Goal: Information Seeking & Learning: Learn about a topic

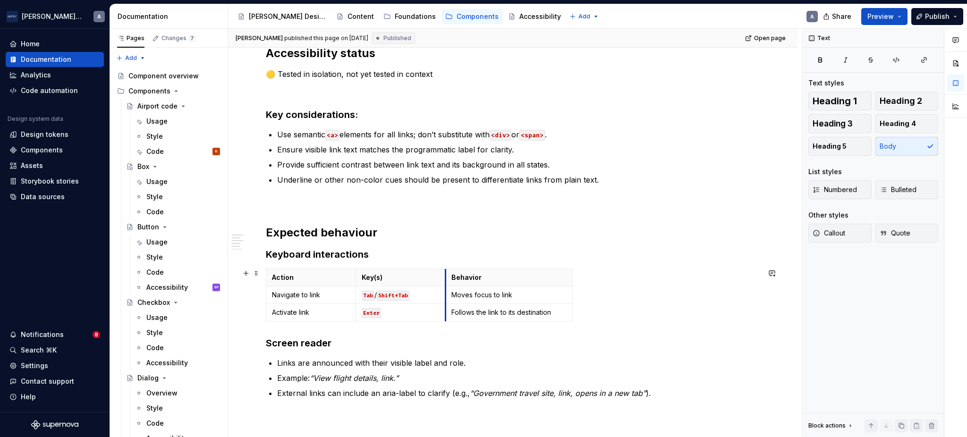
scroll to position [100, 0]
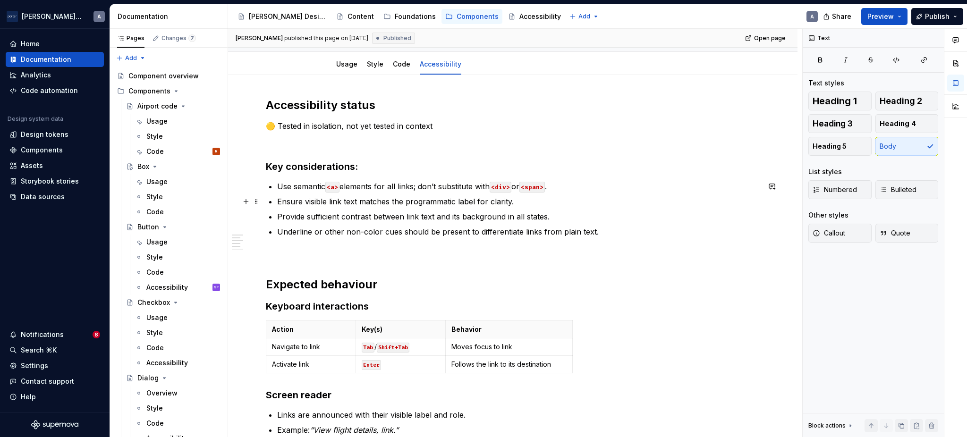
click at [542, 197] on p "Ensure visible link text matches the programmatic label for clarity." at bounding box center [518, 201] width 482 height 11
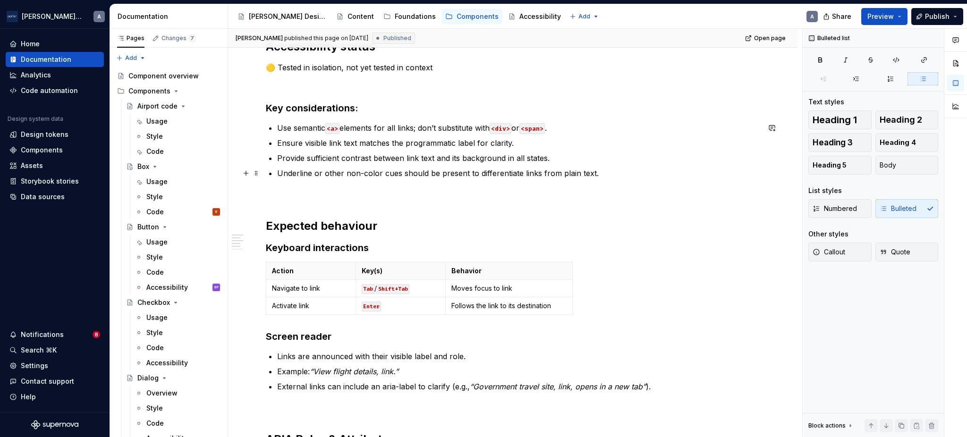
scroll to position [310, 0]
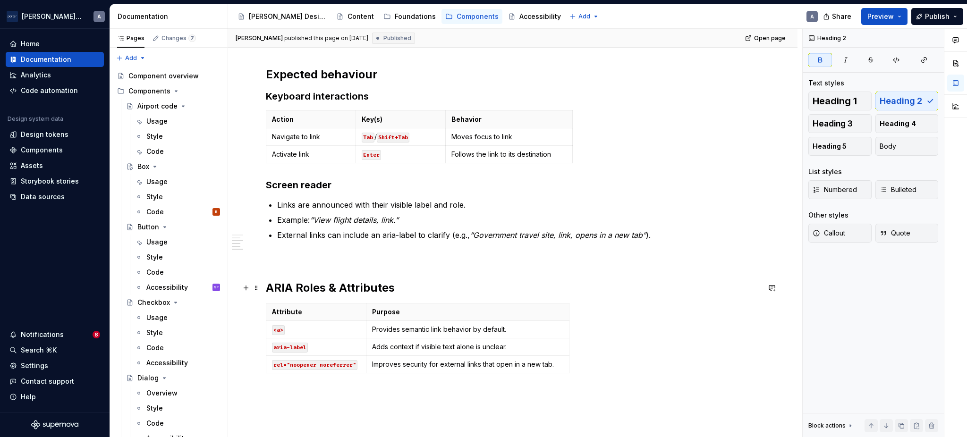
drag, startPoint x: 589, startPoint y: 365, endPoint x: 295, endPoint y: 284, distance: 304.7
click at [295, 284] on div "Accessibility status 🟡 Tested in isolation, not yet tested in context Key consi…" at bounding box center [513, 144] width 494 height 512
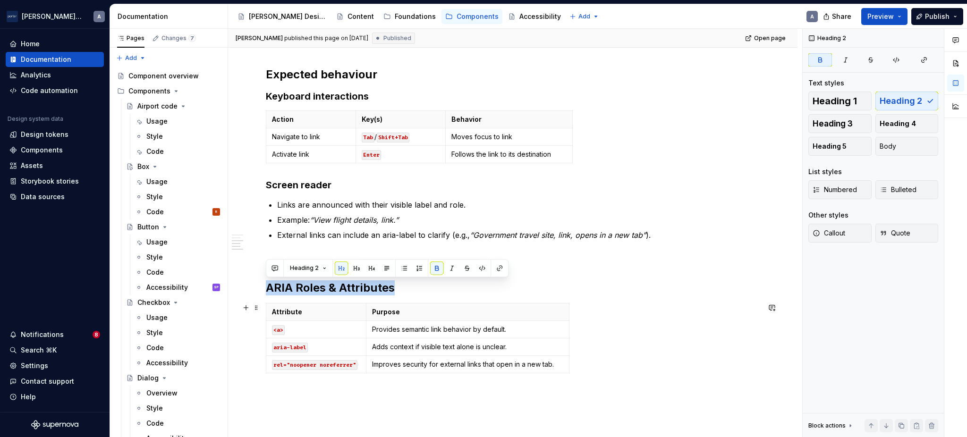
drag, startPoint x: 269, startPoint y: 287, endPoint x: 594, endPoint y: 377, distance: 338.1
click at [594, 377] on div "Accessibility status 🟡 Tested in isolation, not yet tested in context Key consi…" at bounding box center [513, 144] width 494 height 512
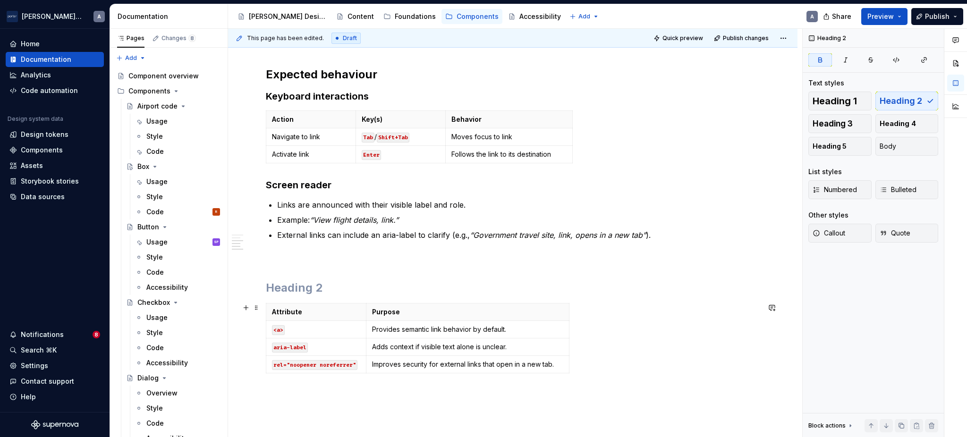
type textarea "*"
click at [580, 360] on div "Attribute Purpose <a> Provides semantic link behavior by default. aria-label Ad…" at bounding box center [513, 340] width 494 height 74
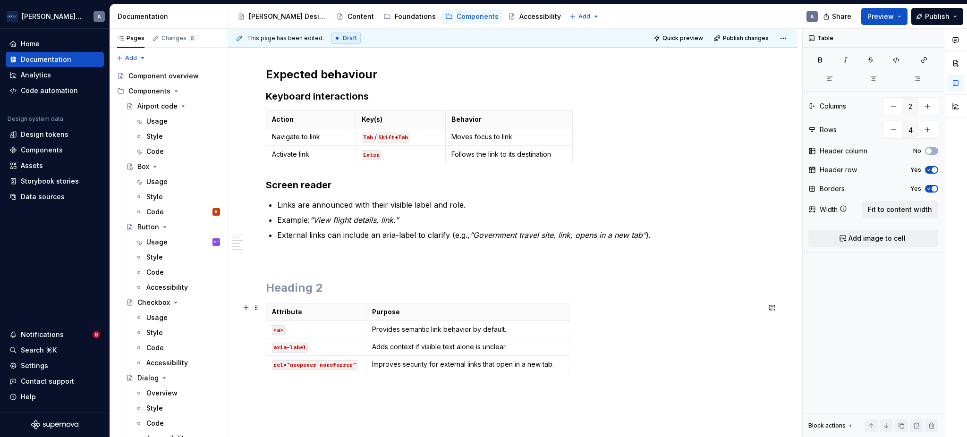
click at [573, 340] on div "Attribute Purpose <a> Provides semantic link behavior by default. aria-label Ad…" at bounding box center [513, 340] width 494 height 74
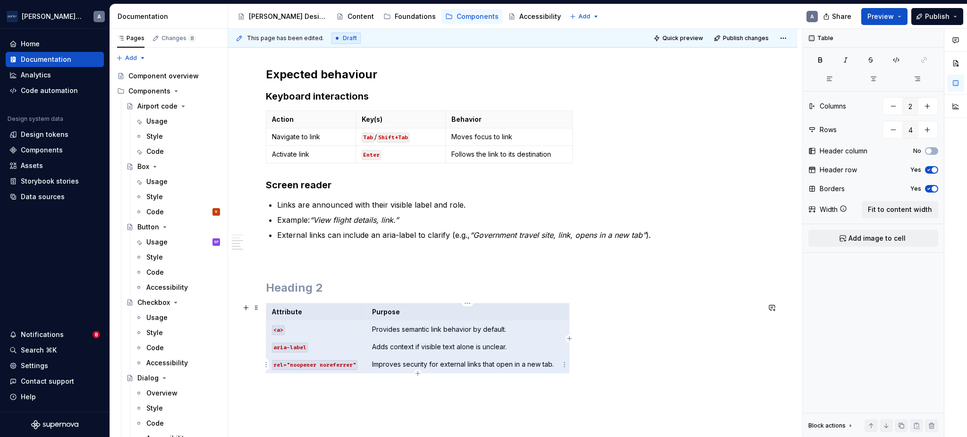
drag, startPoint x: 272, startPoint y: 312, endPoint x: 518, endPoint y: 369, distance: 252.4
click at [518, 369] on tbody "Attribute Purpose <a> Provides semantic link behavior by default. aria-label Ad…" at bounding box center [417, 339] width 303 height 70
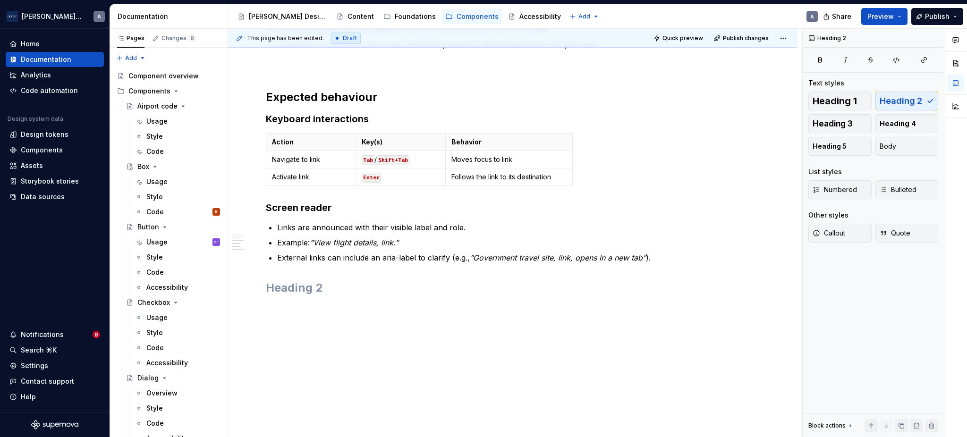
scroll to position [255, 0]
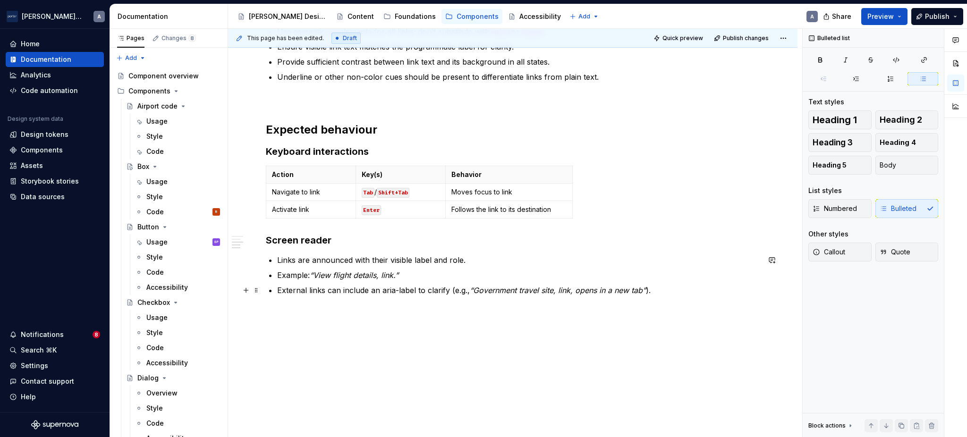
click at [415, 287] on p "External links can include an aria-label to clarify (e.g., “Government travel s…" at bounding box center [518, 290] width 482 height 11
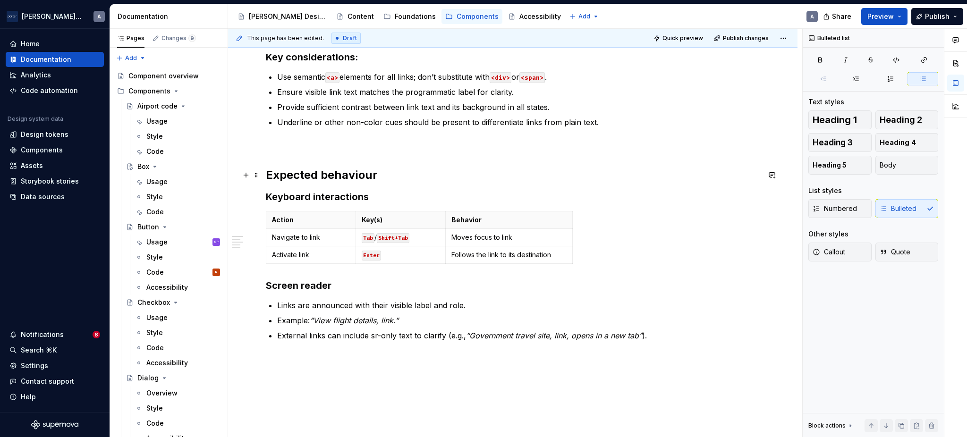
scroll to position [0, 0]
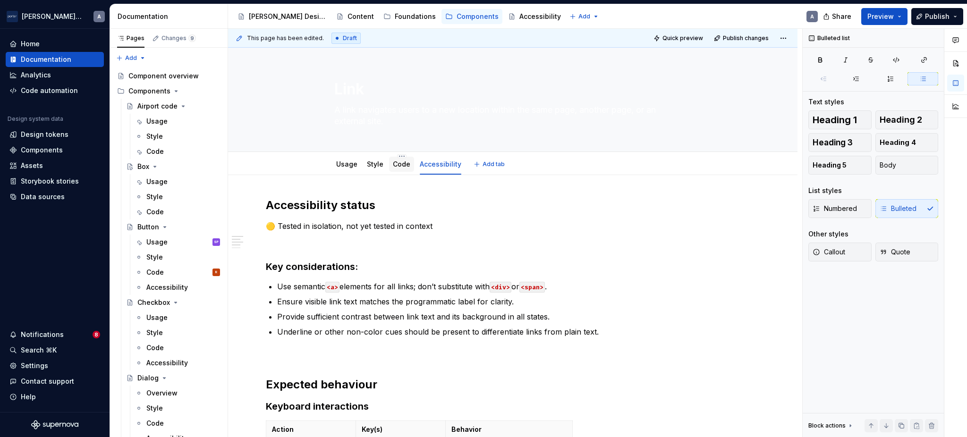
click at [401, 170] on div "Code" at bounding box center [401, 164] width 25 height 15
click at [397, 163] on link "Code" at bounding box center [401, 164] width 17 height 8
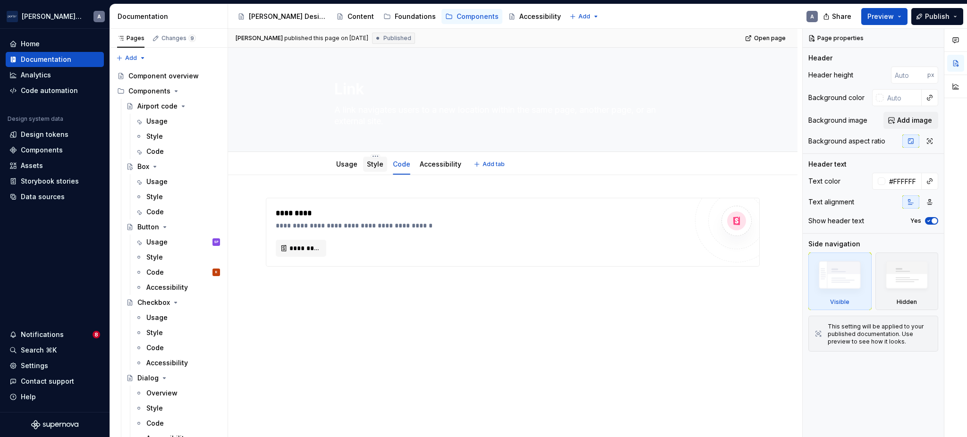
click at [367, 164] on link "Style" at bounding box center [375, 164] width 17 height 8
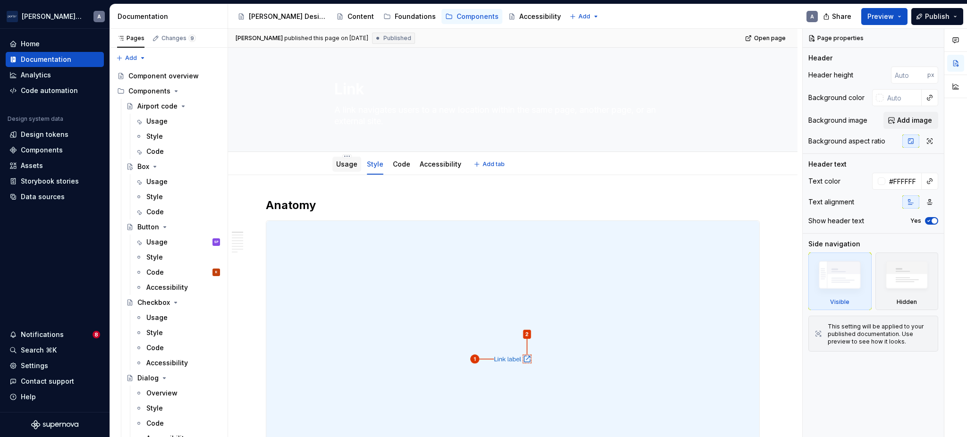
click at [342, 170] on div "Usage" at bounding box center [346, 164] width 29 height 15
click at [416, 164] on div "Accessibility" at bounding box center [440, 164] width 49 height 15
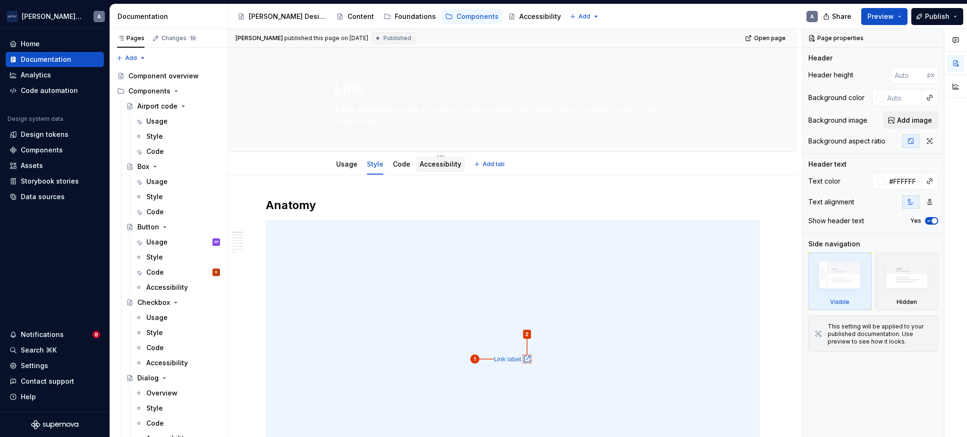
click at [430, 164] on link "Accessibility" at bounding box center [441, 164] width 42 height 8
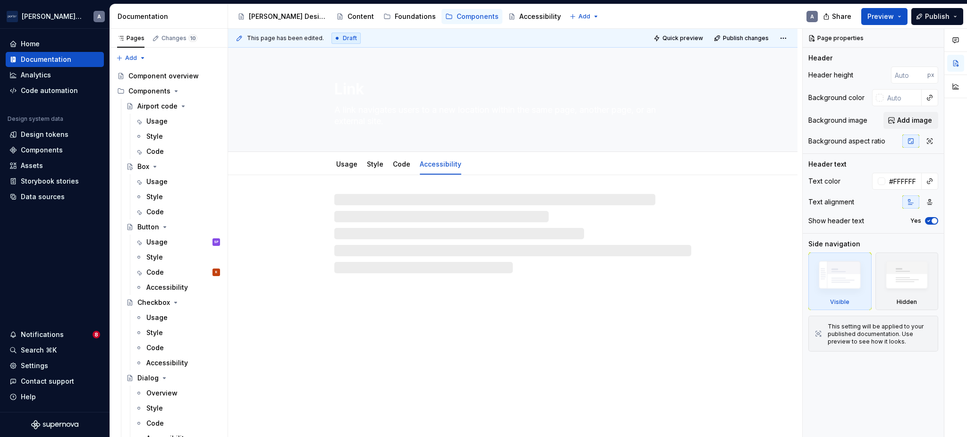
type textarea "*"
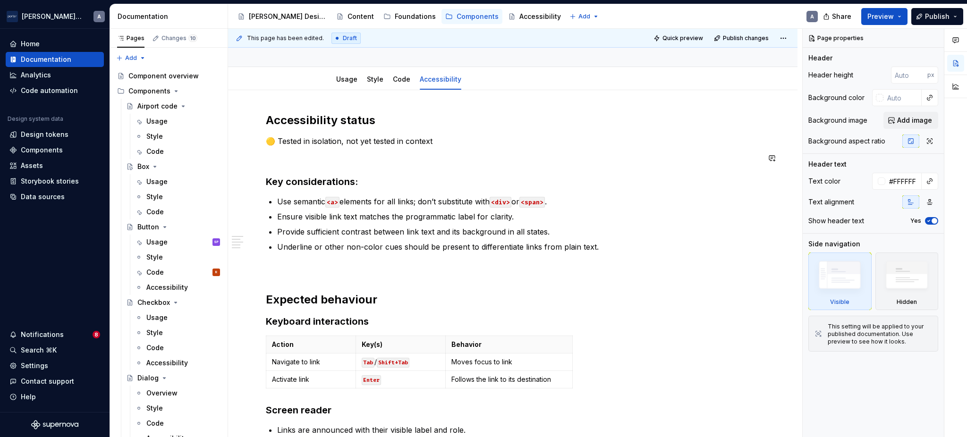
scroll to position [104, 0]
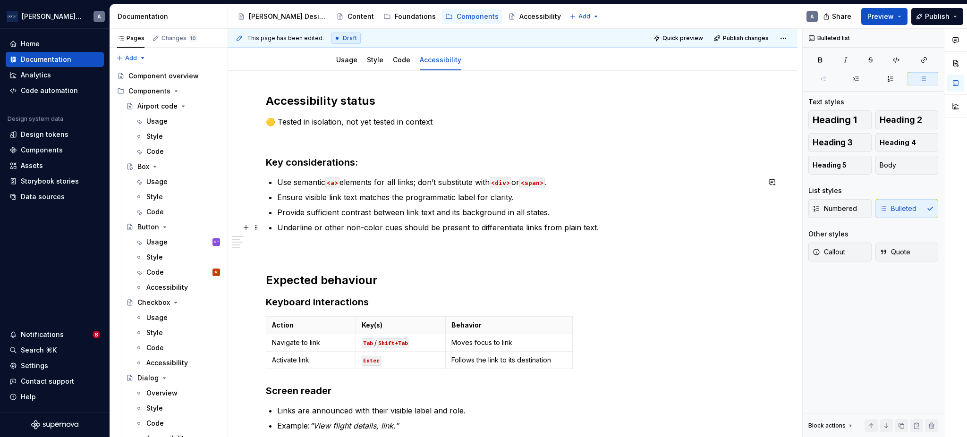
click at [667, 227] on p "Underline or other non-color cues should be present to differentiate links from…" at bounding box center [518, 227] width 482 height 11
click at [586, 207] on p "Provide sufficient contrast between link text and its background in all states." at bounding box center [518, 212] width 482 height 11
click at [627, 231] on p "Underline or other non-color cues should be present to differentiate links from…" at bounding box center [518, 227] width 482 height 11
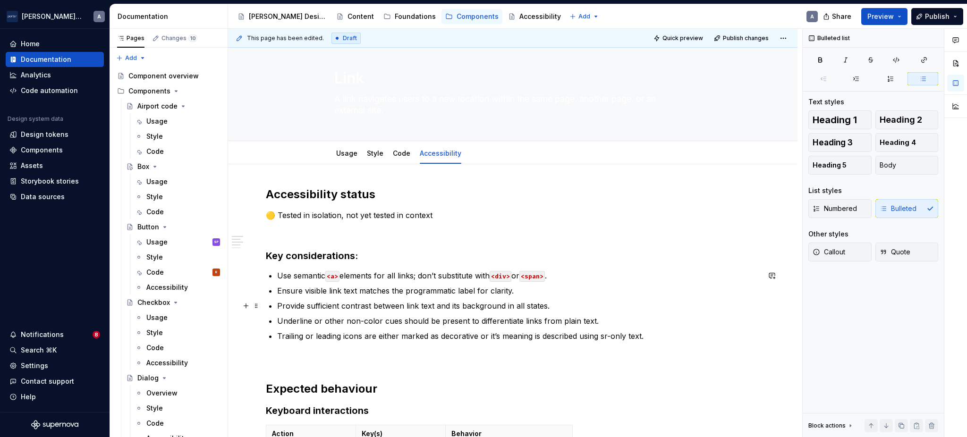
scroll to position [0, 0]
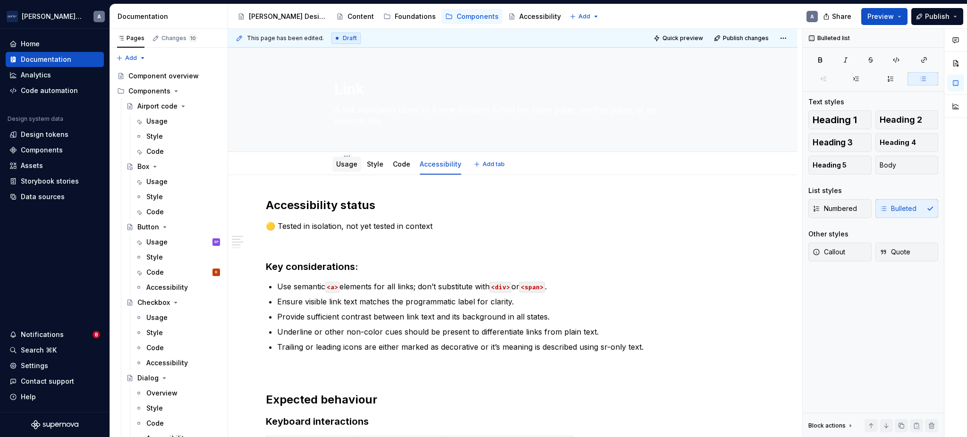
click at [332, 163] on div "Usage" at bounding box center [346, 164] width 29 height 15
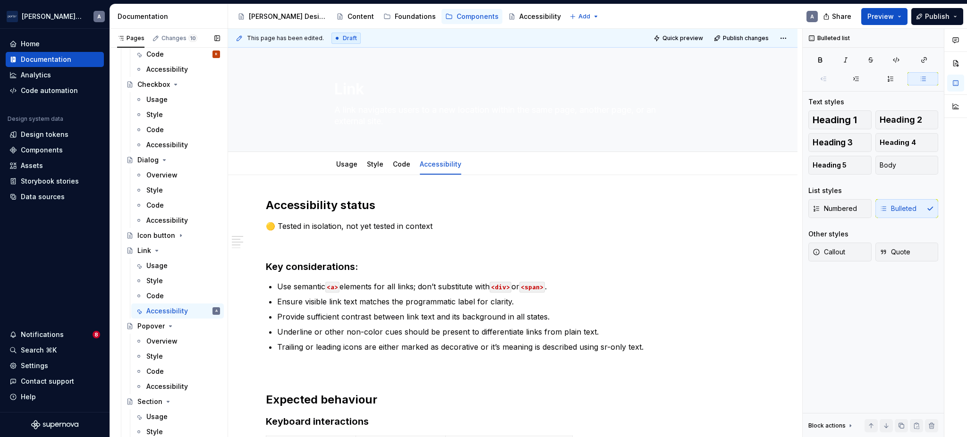
scroll to position [232, 0]
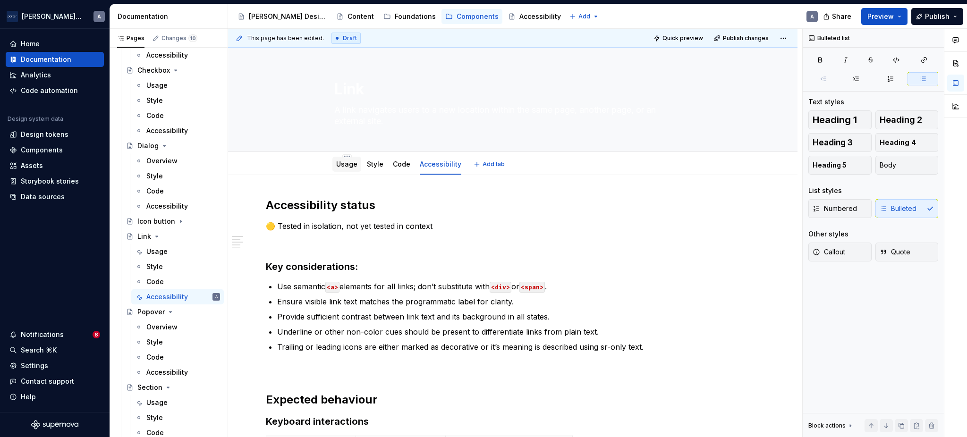
click at [352, 169] on div "Usage" at bounding box center [346, 164] width 21 height 11
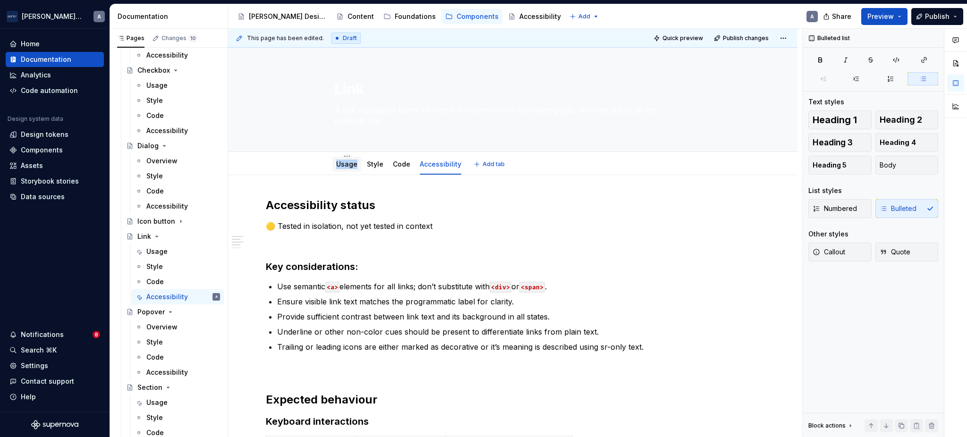
click at [352, 169] on div "Usage" at bounding box center [346, 164] width 21 height 11
click at [373, 250] on div "Accessibility status 🟡 Tested in isolation, not yet tested in context Key consi…" at bounding box center [513, 382] width 494 height 368
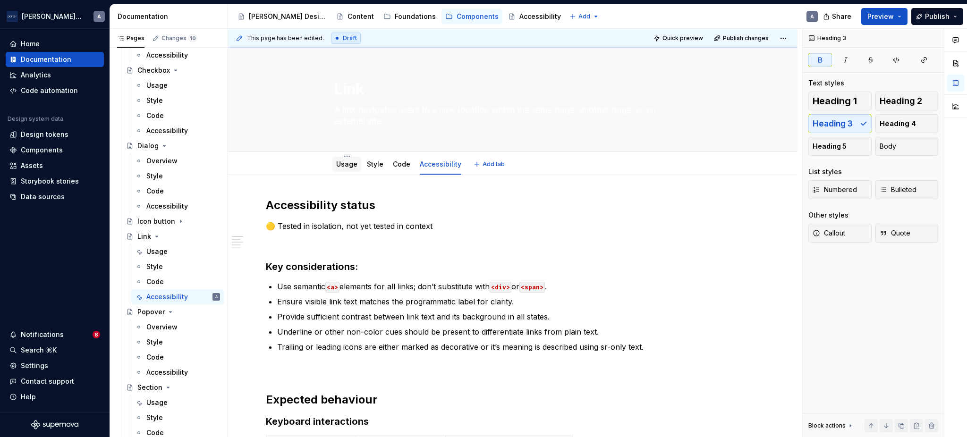
click at [351, 169] on div "Usage" at bounding box center [346, 164] width 21 height 9
click at [154, 251] on div "Usage" at bounding box center [156, 251] width 21 height 9
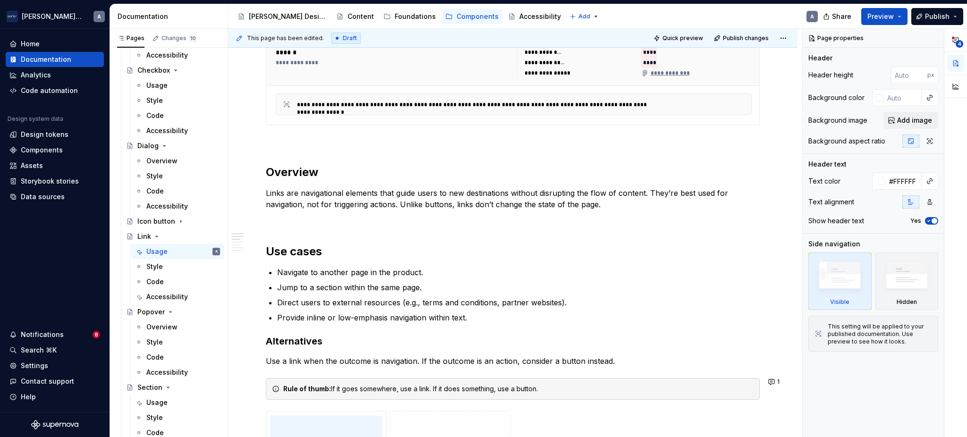
scroll to position [524, 0]
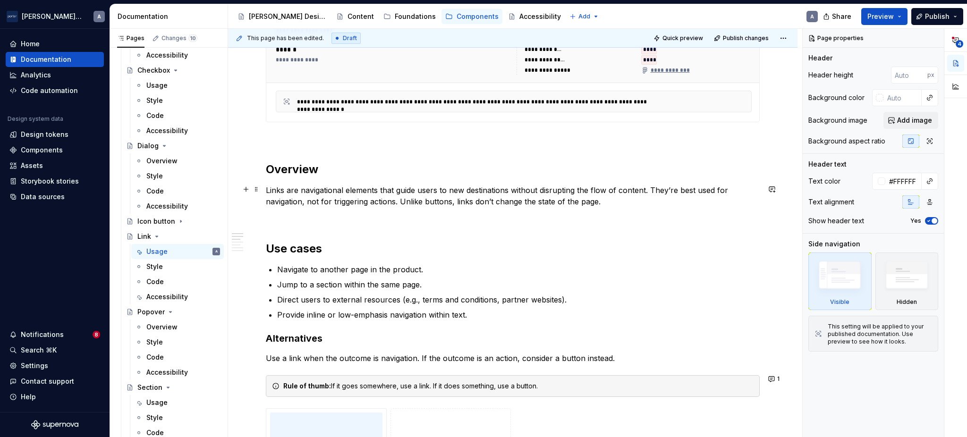
click at [567, 194] on p "Links are navigational elements that guide users to new destinations without di…" at bounding box center [513, 196] width 494 height 23
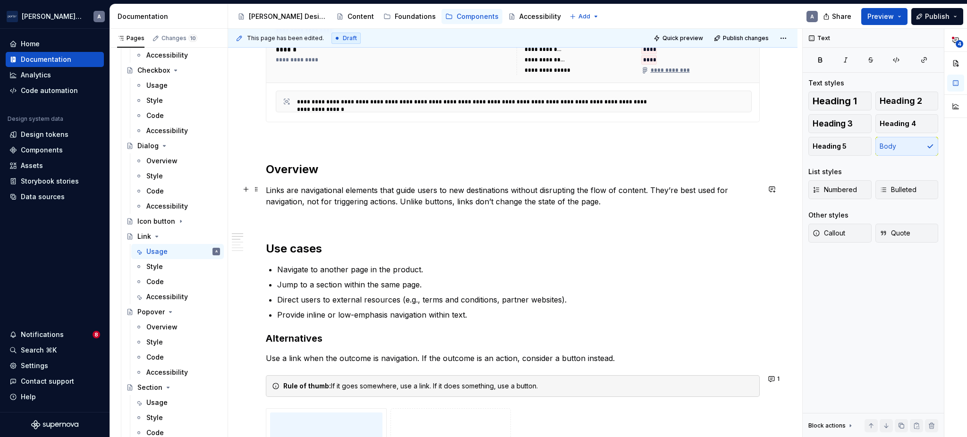
click at [602, 205] on p "Links are navigational elements that guide users to new destinations without di…" at bounding box center [513, 196] width 494 height 23
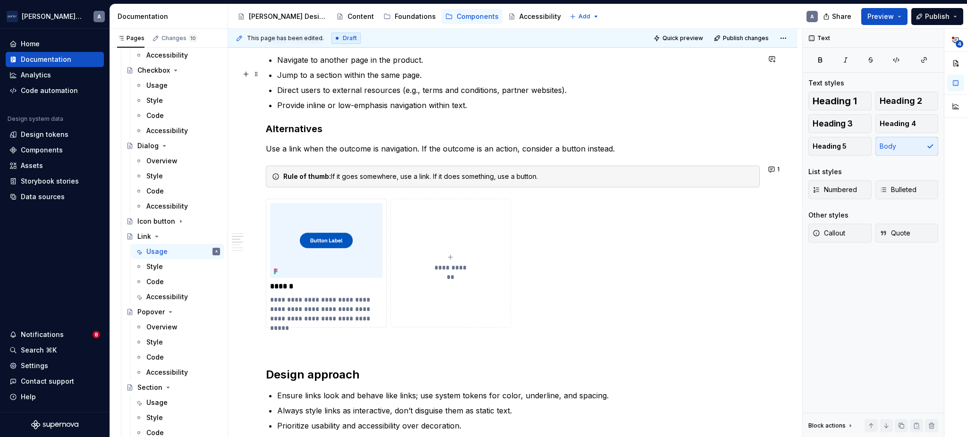
type textarea "*"
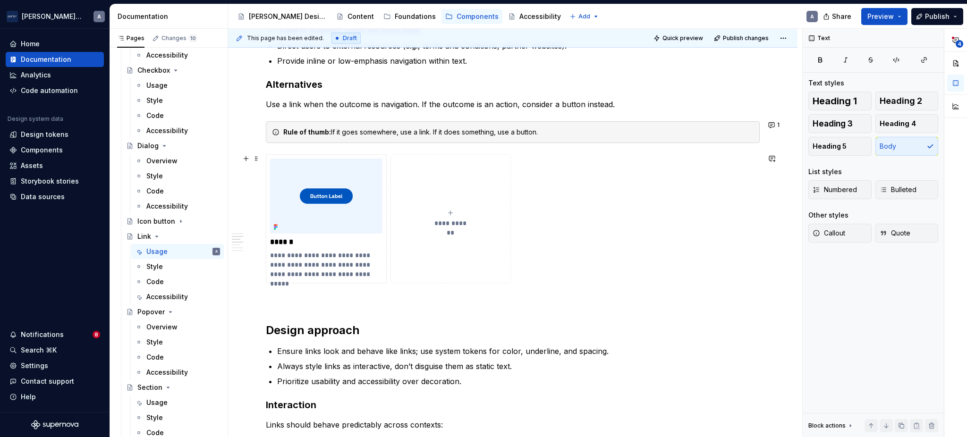
scroll to position [1048, 0]
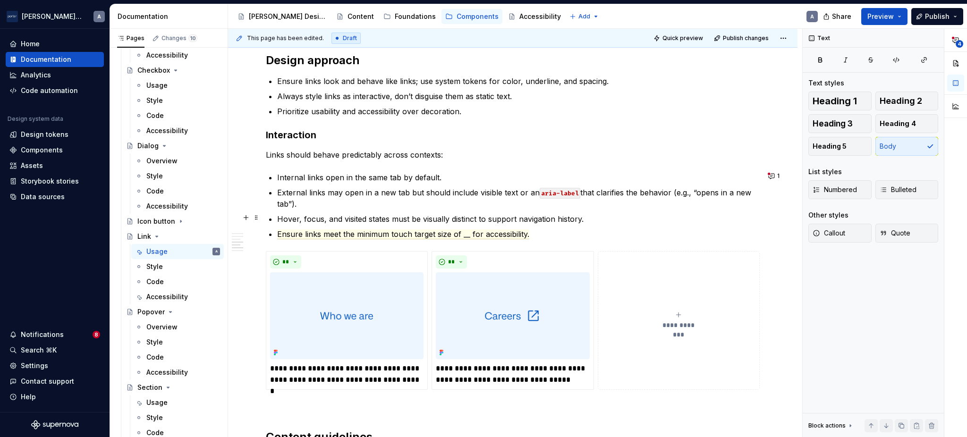
click at [489, 221] on p "Hover, focus, and visited states must be visually distinct to support navigatio…" at bounding box center [518, 218] width 482 height 11
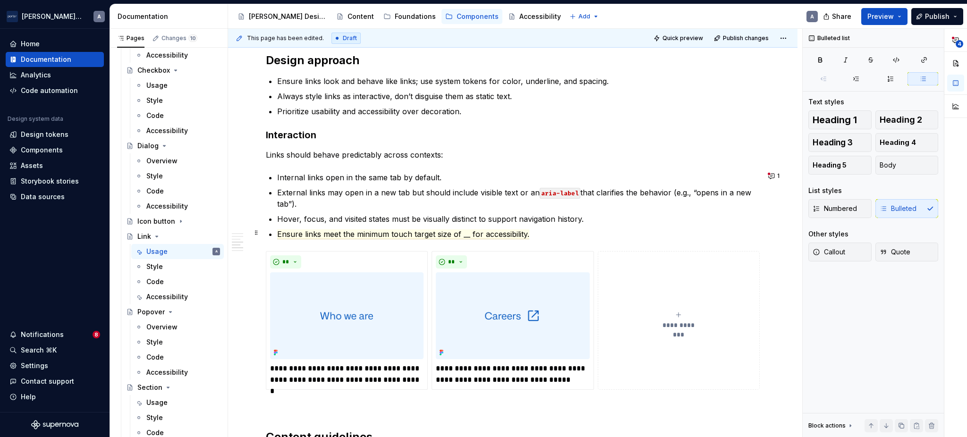
click at [542, 234] on p "Ensure links meet the minimum touch target size of __ for accessibility." at bounding box center [518, 233] width 482 height 11
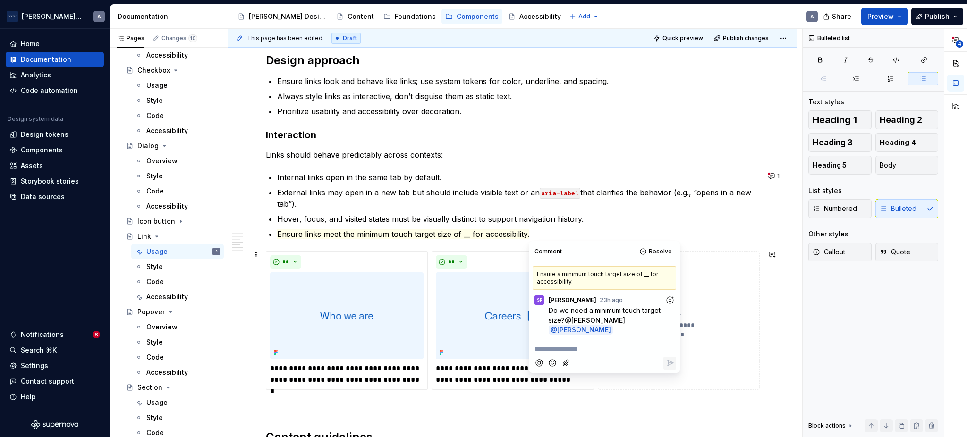
click at [589, 344] on p "**********" at bounding box center [604, 349] width 140 height 10
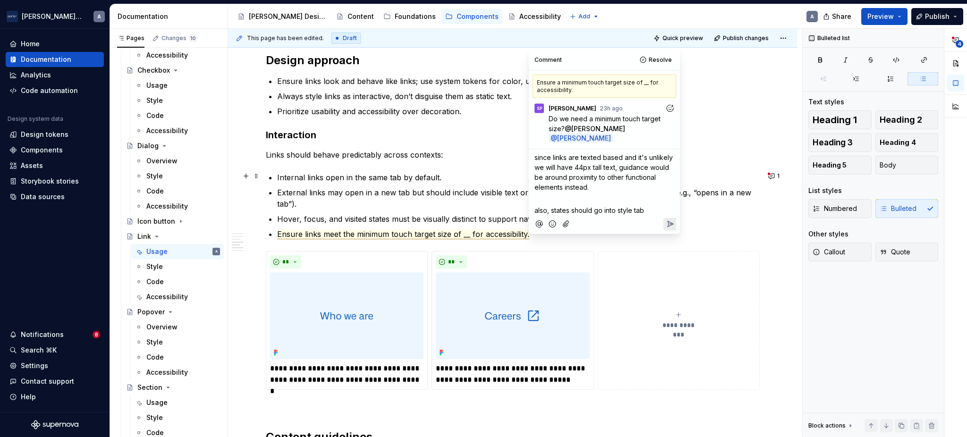
click at [616, 180] on p "since links are texted based and it's unlikely we will have 44px tall text, gui…" at bounding box center [604, 172] width 140 height 40
click at [667, 219] on icon "Reply" at bounding box center [669, 223] width 9 height 9
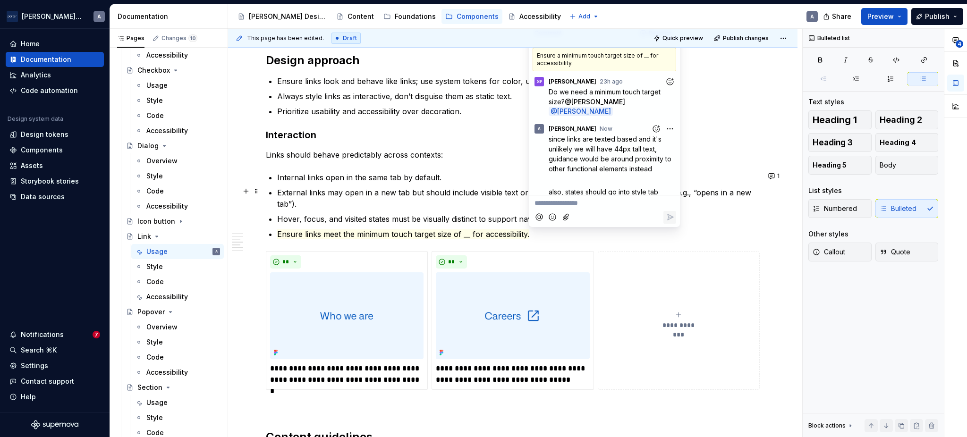
click at [421, 189] on p "External links may open in a new tab but should include visible text or an aria…" at bounding box center [518, 198] width 482 height 23
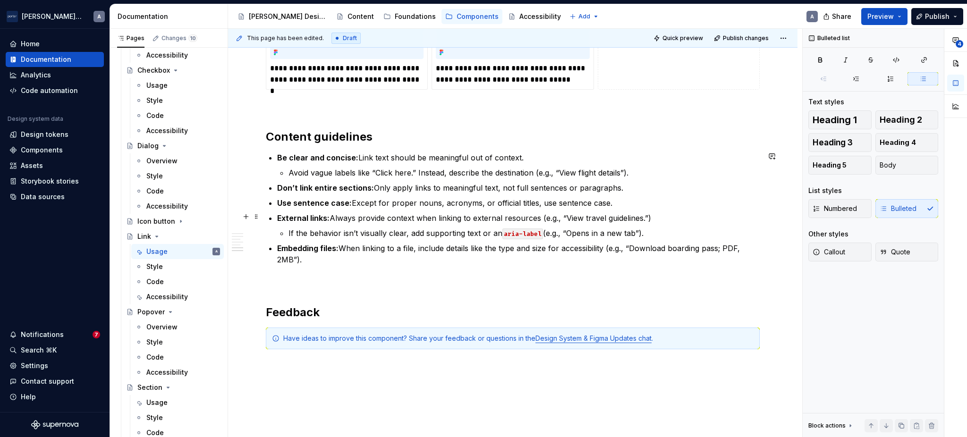
scroll to position [1363, 0]
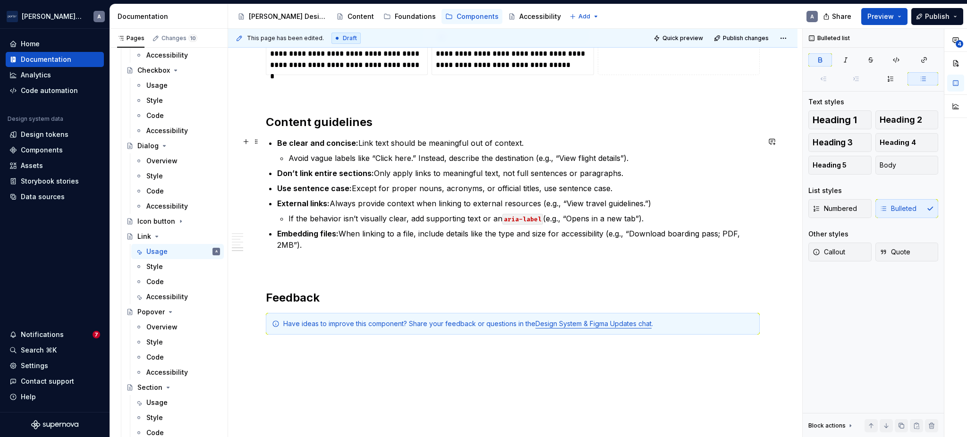
drag, startPoint x: 345, startPoint y: 238, endPoint x: 264, endPoint y: 148, distance: 120.3
click at [318, 213] on p "If the behavior isn’t visually clear, add supporting text or an aria-label (e.g…" at bounding box center [523, 218] width 471 height 11
click at [470, 164] on ul "Be clear and concise: Link text should be meaningful out of context. Avoid vagu…" at bounding box center [518, 193] width 482 height 113
click at [601, 149] on li "Be clear and concise: Link text should be meaningful out of context. Avoid vagu…" at bounding box center [518, 150] width 482 height 26
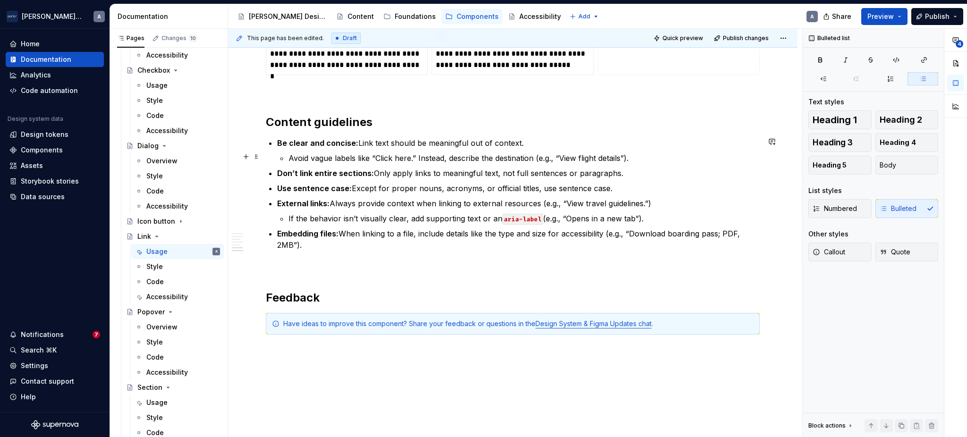
click at [638, 162] on p "Avoid vague labels like “Click here.” Instead, describe the destination (e.g., …" at bounding box center [523, 157] width 471 height 11
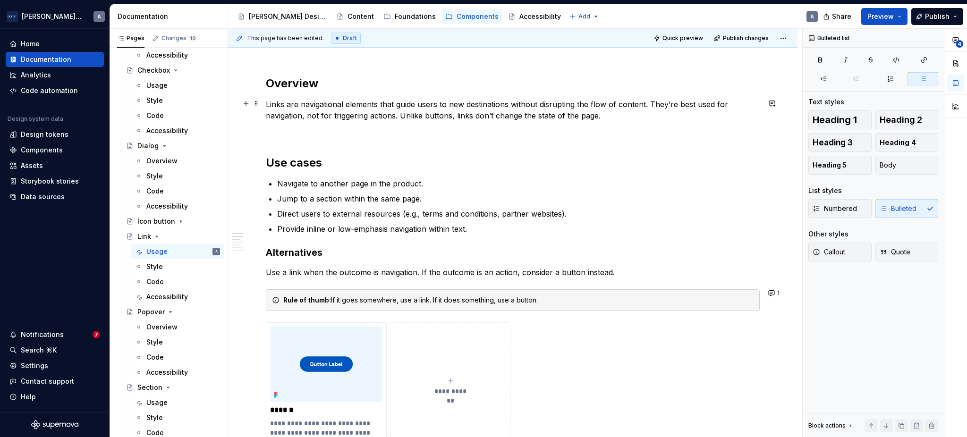
scroll to position [629, 0]
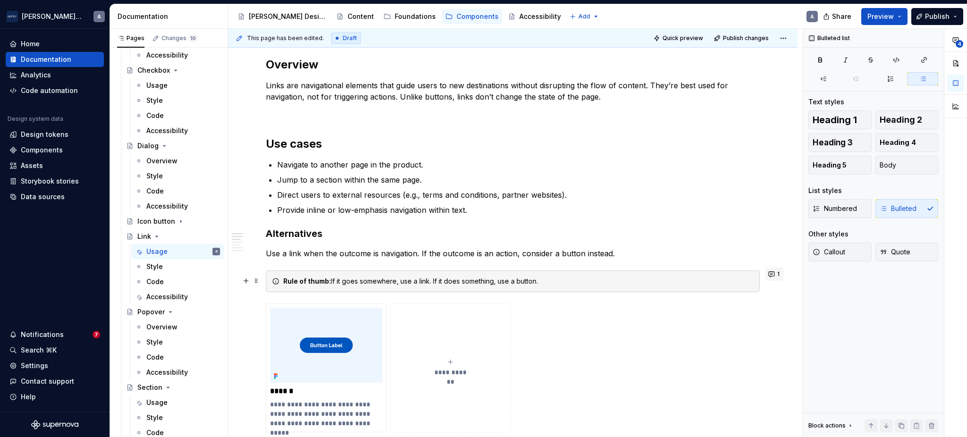
click at [778, 276] on button "1" at bounding box center [774, 274] width 18 height 13
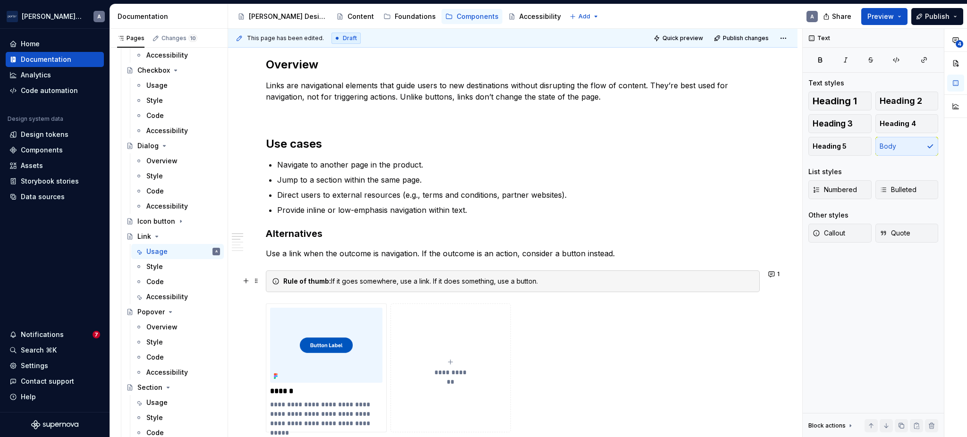
click at [469, 256] on p "Use a link when the outcome is navigation. If the outcome is an action, conside…" at bounding box center [513, 253] width 494 height 11
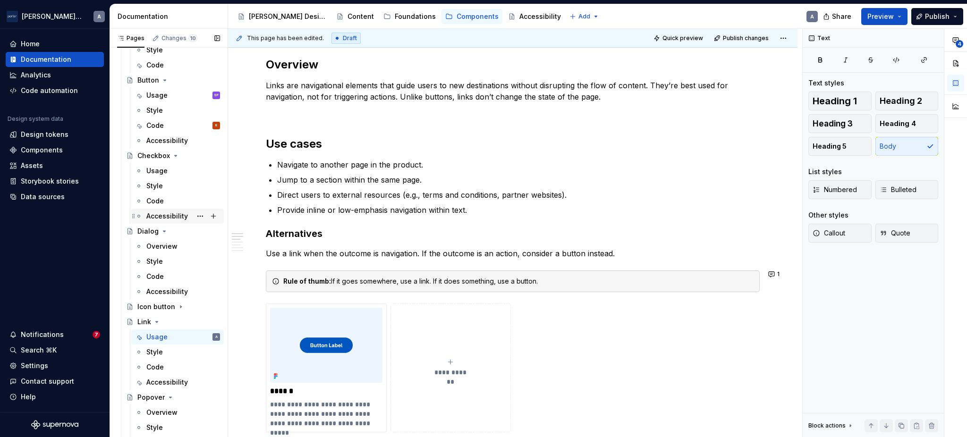
scroll to position [127, 0]
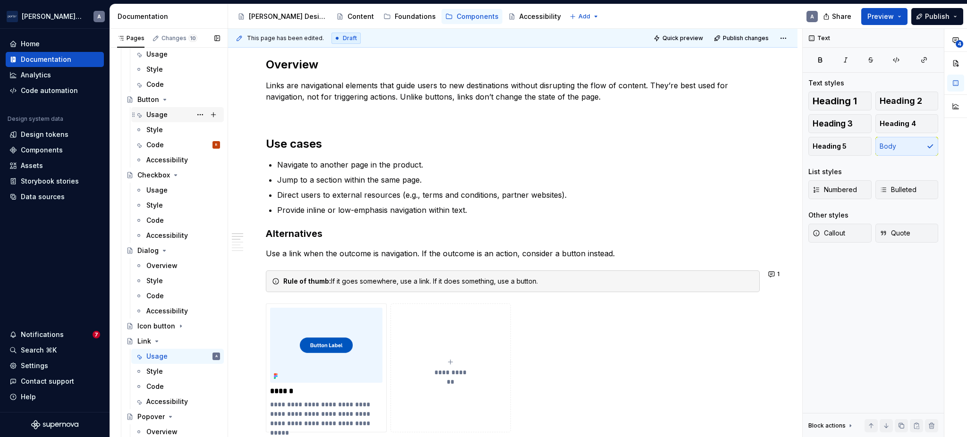
click at [161, 116] on div "Usage" at bounding box center [156, 114] width 21 height 9
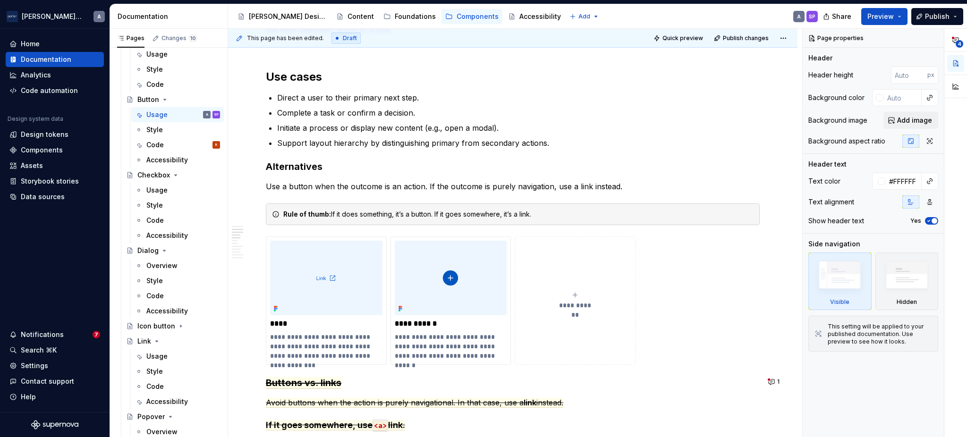
scroll to position [734, 0]
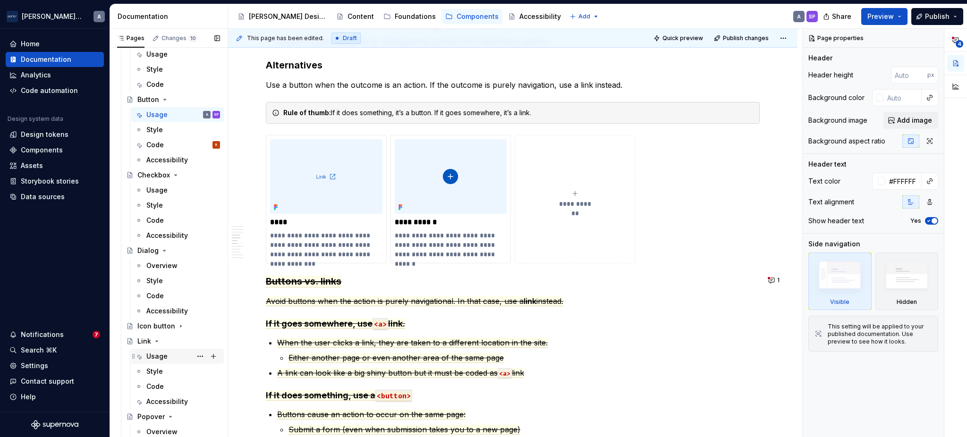
click at [150, 354] on div "Usage" at bounding box center [156, 356] width 21 height 9
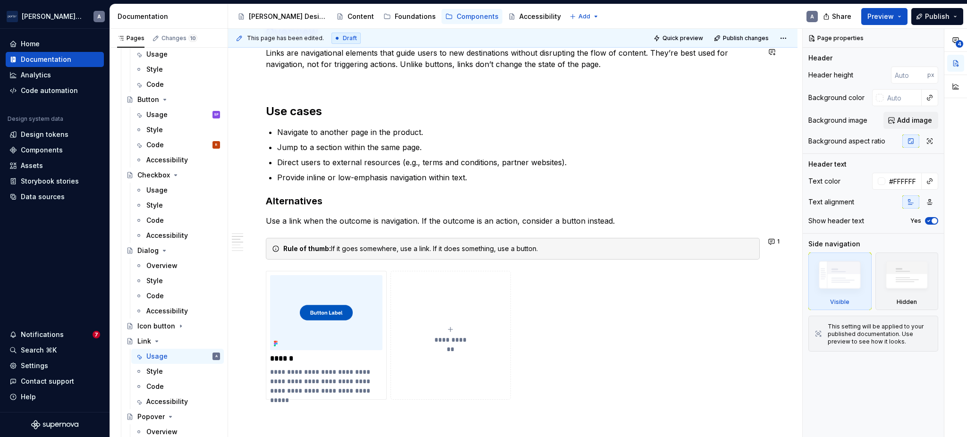
scroll to position [734, 0]
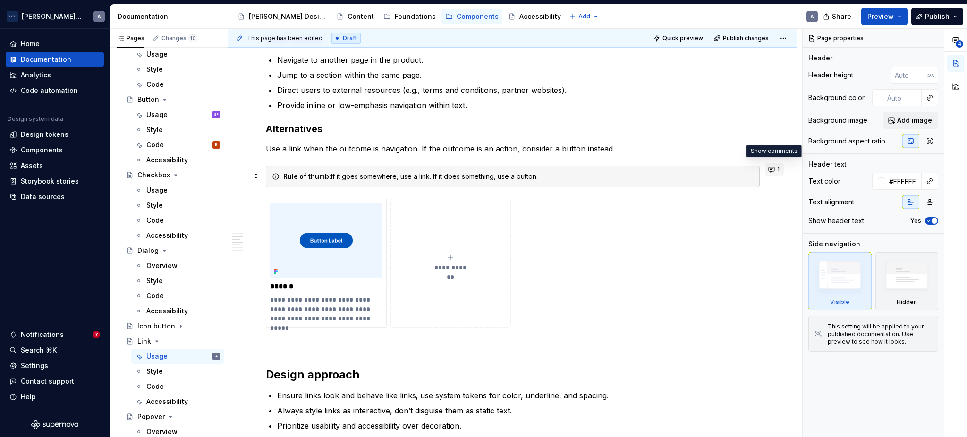
type textarea "*"
click at [771, 168] on button "1" at bounding box center [774, 169] width 18 height 13
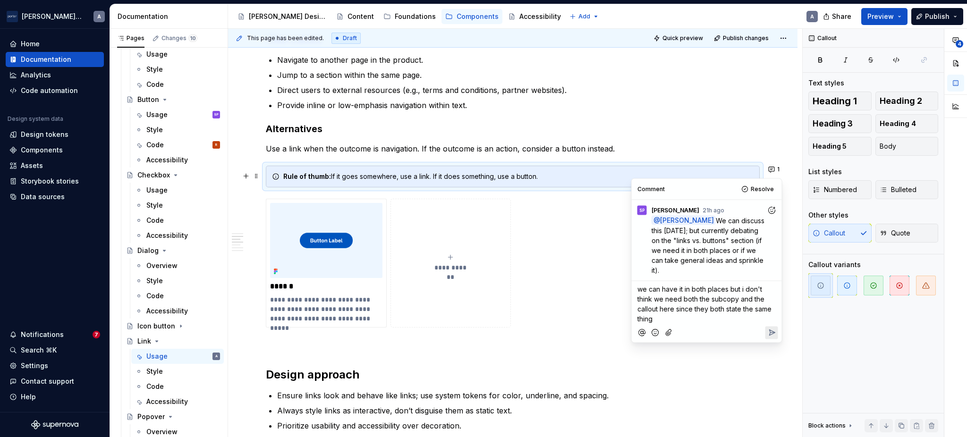
click at [737, 298] on span "we can have it in both places but i don't think we need both the subcopy and th…" at bounding box center [705, 304] width 136 height 38
type textarea "*"
click at [773, 330] on icon "Reply" at bounding box center [772, 333] width 6 height 6
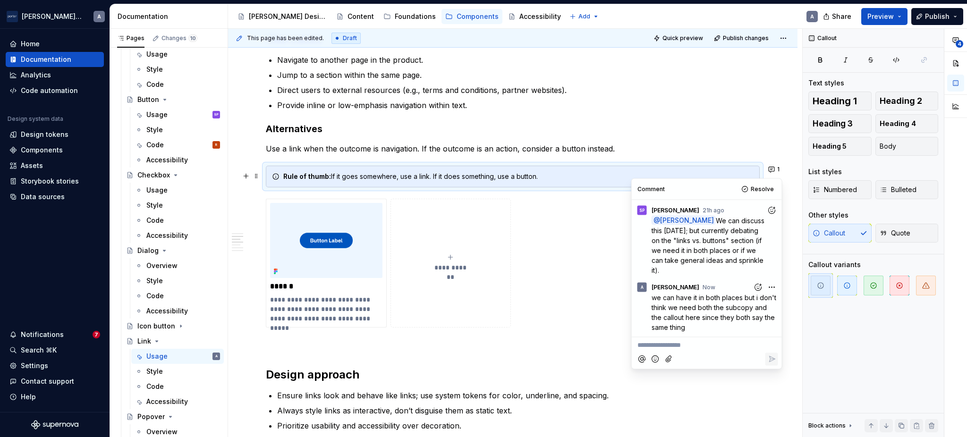
click at [525, 242] on div "**********" at bounding box center [513, 263] width 494 height 128
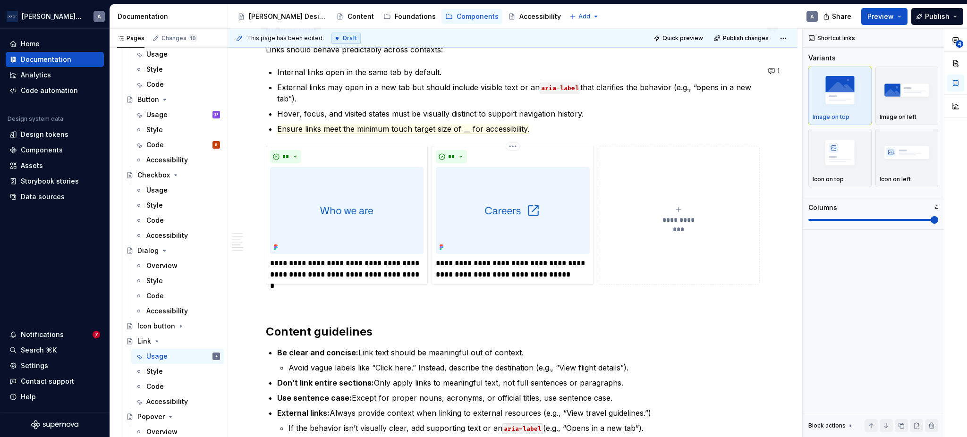
scroll to position [1048, 0]
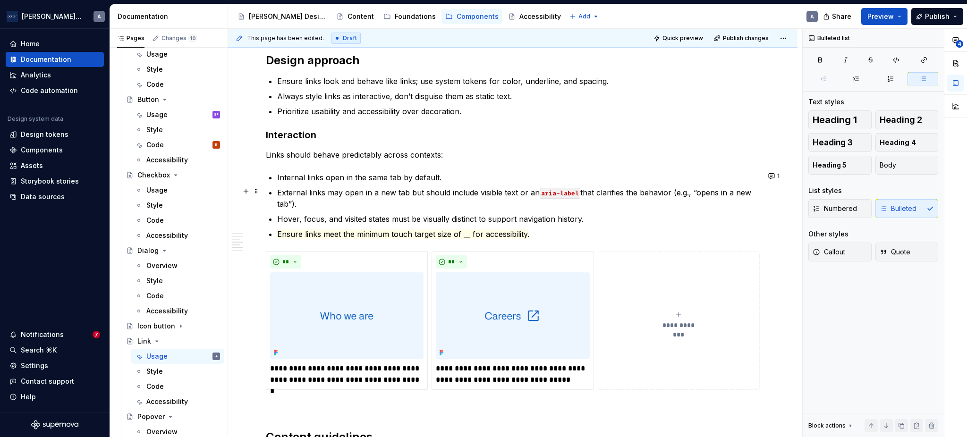
click at [352, 198] on p "External links may open in a new tab but should include visible text or an aria…" at bounding box center [518, 198] width 482 height 23
click at [471, 193] on p "External links may open in a new tab but should include visible text or an aria…" at bounding box center [518, 198] width 482 height 23
click at [412, 196] on p "External links may open in a new tab but should include visible text or an aria…" at bounding box center [518, 198] width 482 height 23
click at [429, 204] on p "External links may open in a new tab but should include visible text or an aria…" at bounding box center [518, 198] width 482 height 23
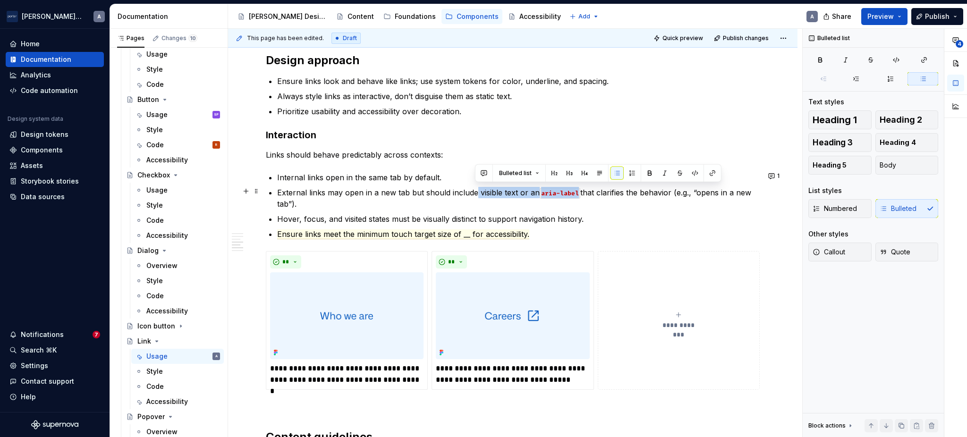
drag, startPoint x: 475, startPoint y: 188, endPoint x: 579, endPoint y: 189, distance: 103.9
click at [579, 189] on p "External links may open in a new tab but should include visible text or an aria…" at bounding box center [518, 198] width 482 height 23
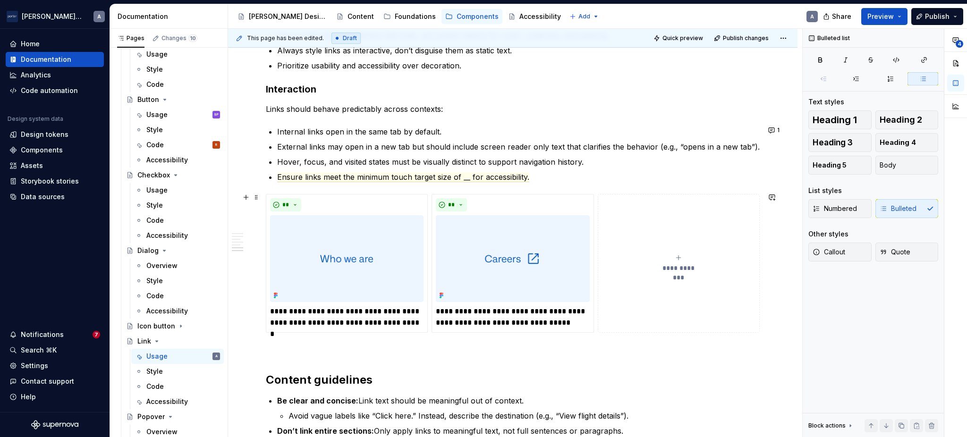
scroll to position [1308, 0]
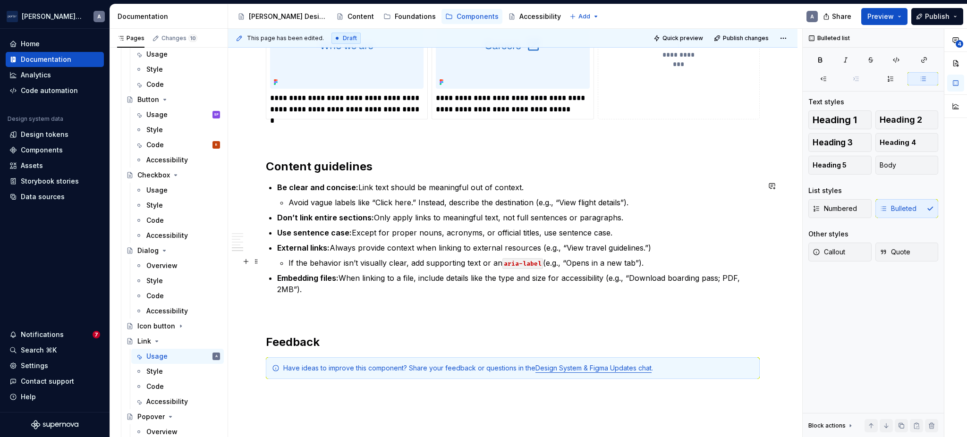
click at [295, 260] on p "If the behavior isn’t visually clear, add supporting text or an aria-label (e.g…" at bounding box center [523, 262] width 471 height 11
click at [441, 262] on p "If the behavior isn’t visually clear, add supporting text or an aria-label (e.g…" at bounding box center [523, 262] width 471 height 11
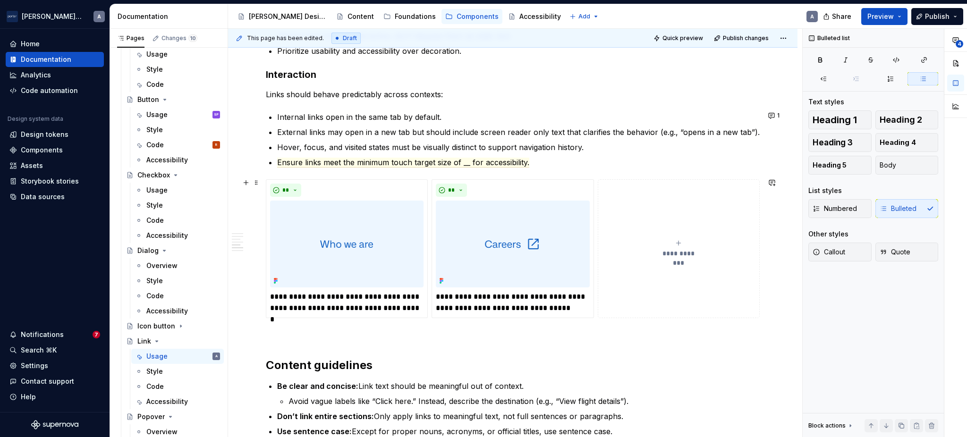
scroll to position [993, 0]
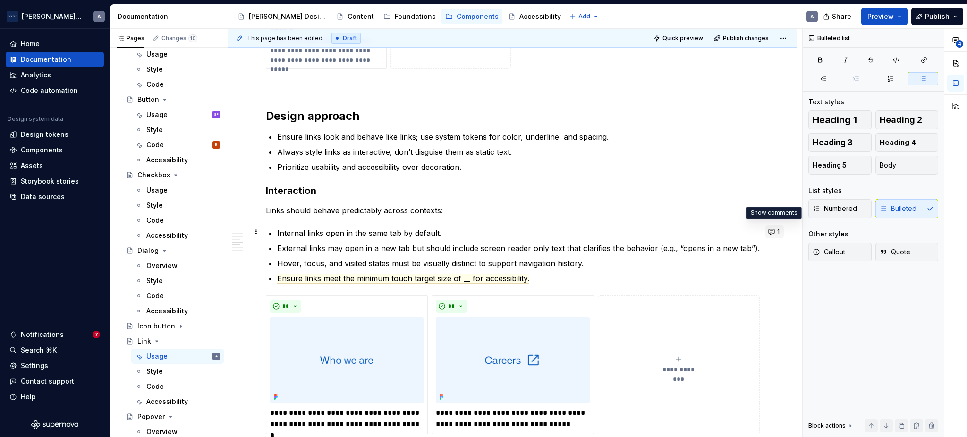
click at [774, 235] on button "1" at bounding box center [774, 231] width 18 height 13
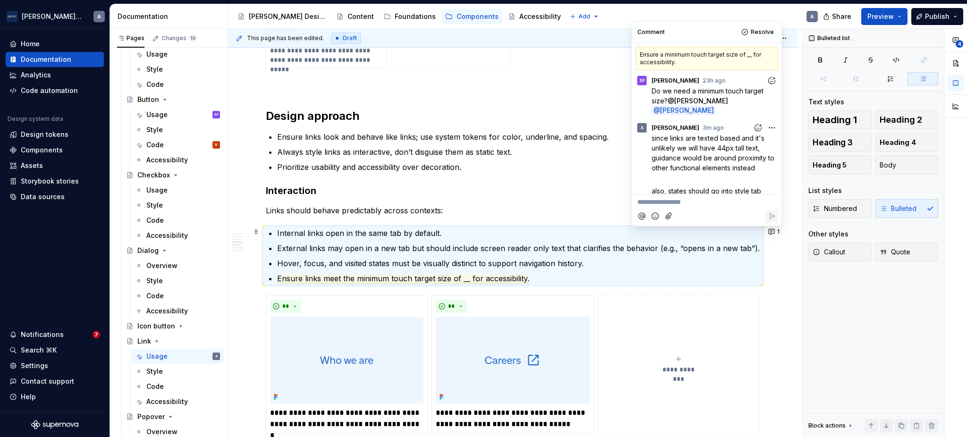
click at [342, 245] on p "External links may open in a new tab but should include screen reader only text…" at bounding box center [518, 248] width 482 height 11
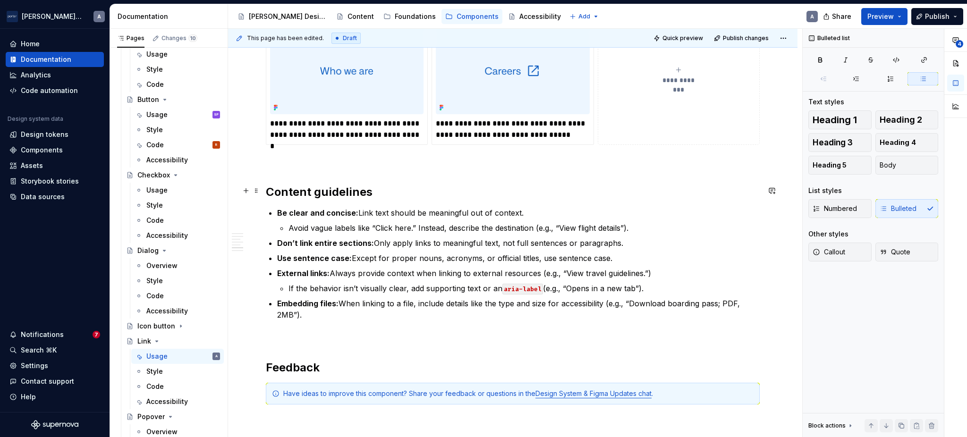
scroll to position [1308, 0]
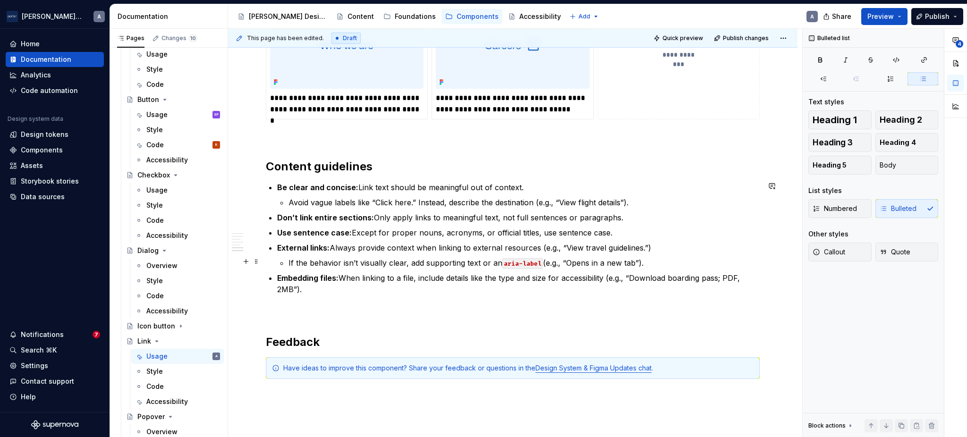
click at [592, 259] on p "If the behavior isn’t visually clear, add supporting text or an aria-label (e.g…" at bounding box center [523, 262] width 471 height 11
click at [648, 259] on p "If the behavior isn’t visually clear, add supporting text or an aria-label (e.g…" at bounding box center [523, 262] width 471 height 11
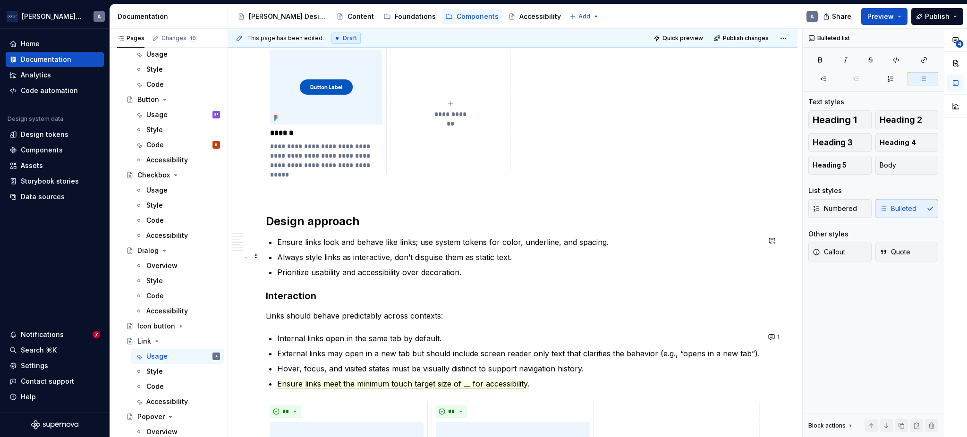
scroll to position [993, 0]
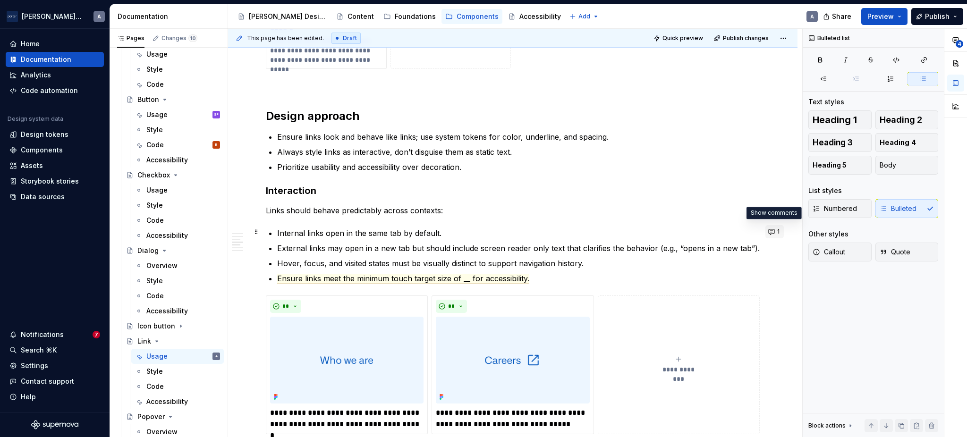
click at [769, 230] on button "1" at bounding box center [774, 231] width 18 height 13
click at [512, 267] on p "Hover, focus, and visited states must be visually distinct to support navigatio…" at bounding box center [518, 263] width 482 height 11
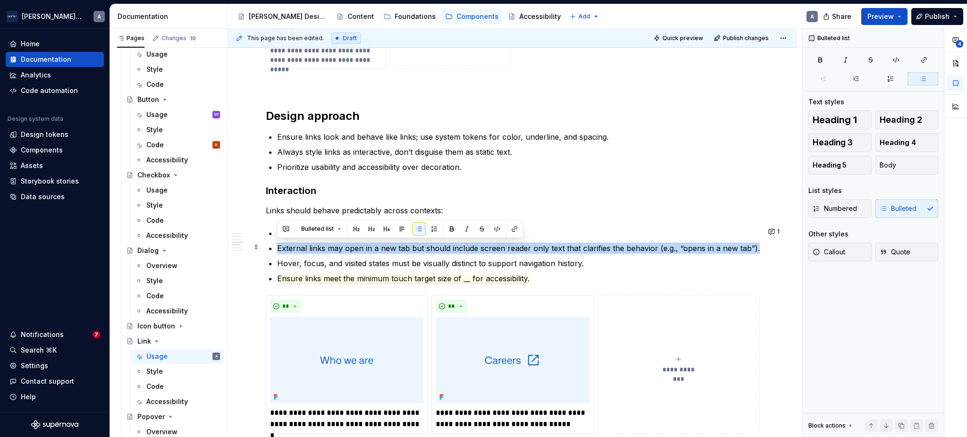
drag, startPoint x: 756, startPoint y: 245, endPoint x: 271, endPoint y: 242, distance: 484.8
click at [277, 243] on li "External links may open in a new tab but should include screen reader only text…" at bounding box center [518, 248] width 482 height 11
click at [282, 231] on button "button" at bounding box center [285, 228] width 13 height 13
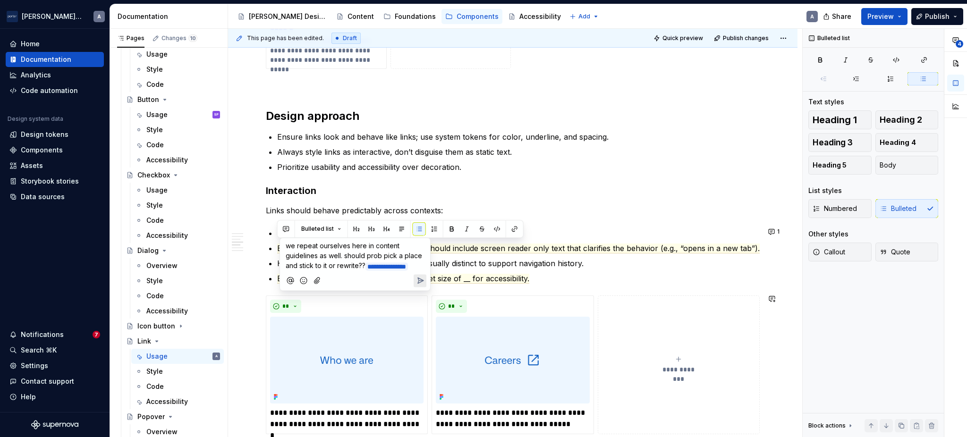
click at [420, 285] on icon "Send" at bounding box center [419, 280] width 9 height 9
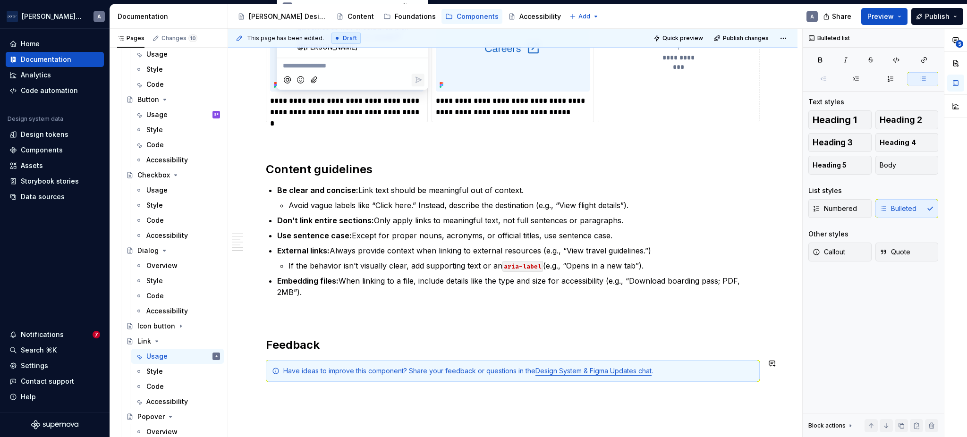
scroll to position [1308, 0]
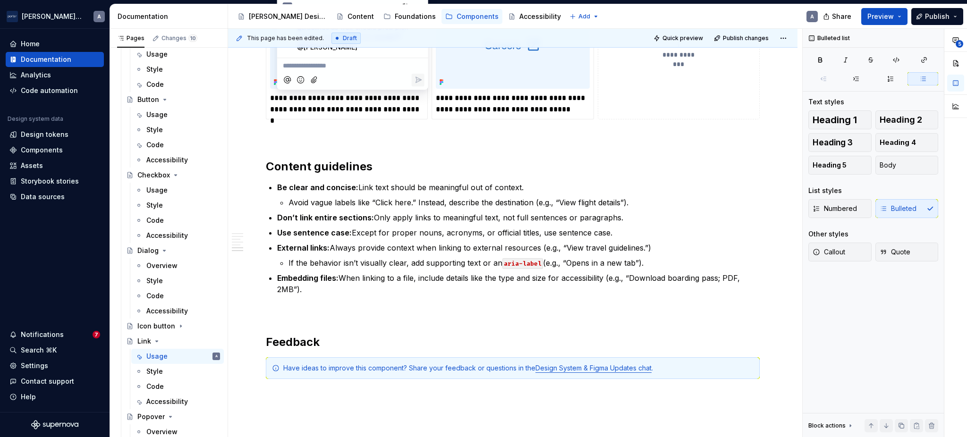
type textarea "*"
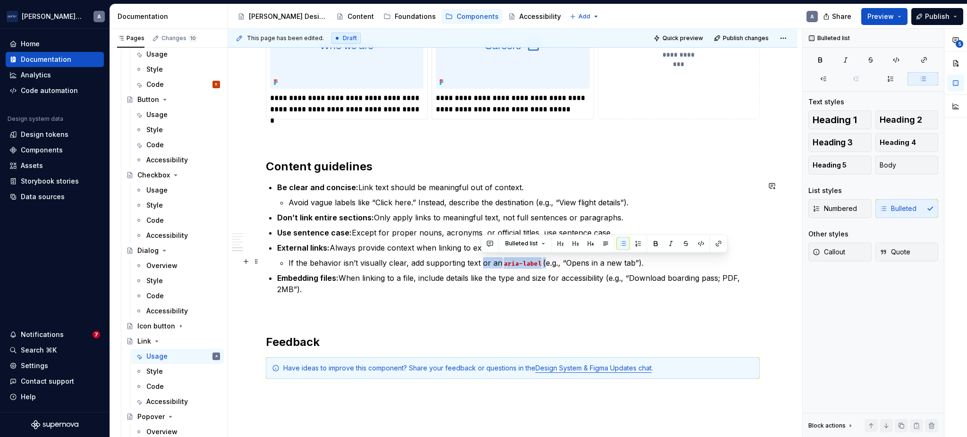
drag, startPoint x: 544, startPoint y: 257, endPoint x: 482, endPoint y: 260, distance: 61.9
click at [482, 260] on p "If the behavior isn’t visually clear, add supporting text or an aria-label (e.g…" at bounding box center [523, 262] width 471 height 11
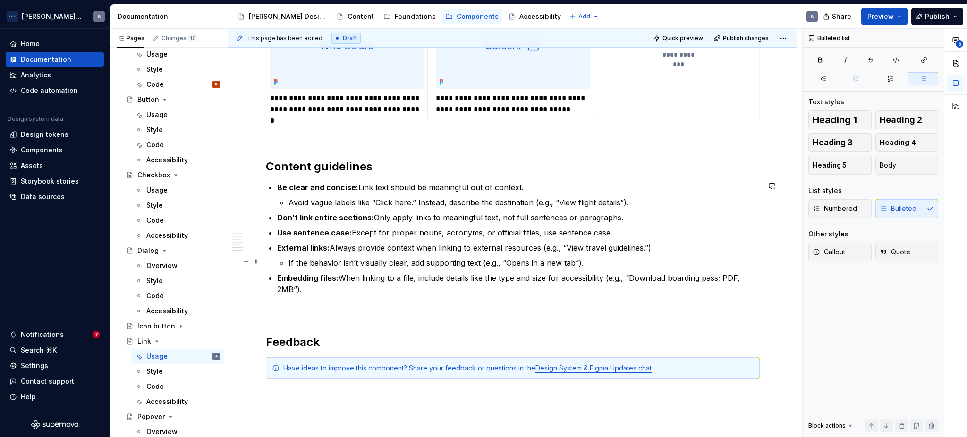
click at [628, 258] on p "If the behavior isn’t visually clear, add supporting text (e.g., “Opens in a ne…" at bounding box center [523, 262] width 471 height 11
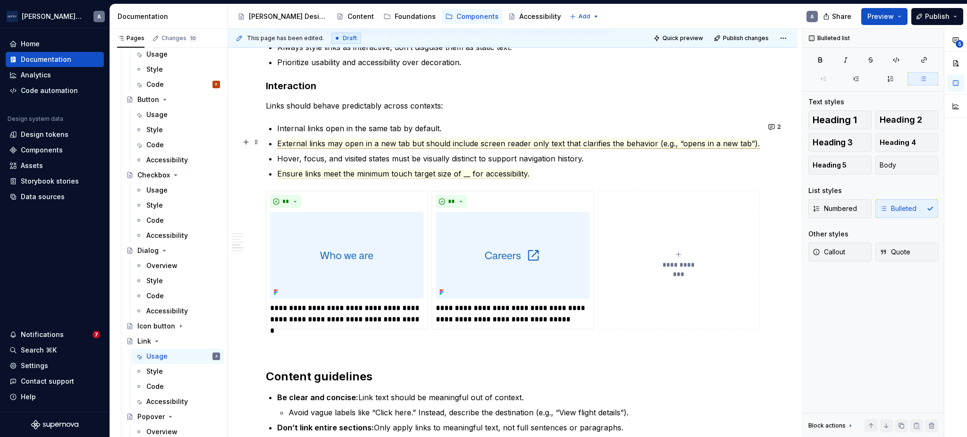
click at [603, 139] on span "External links may open in a new tab but should include screen reader only text…" at bounding box center [518, 144] width 482 height 10
click at [606, 142] on span "External links may open in a new tab but should include screen reader only text…" at bounding box center [518, 144] width 482 height 10
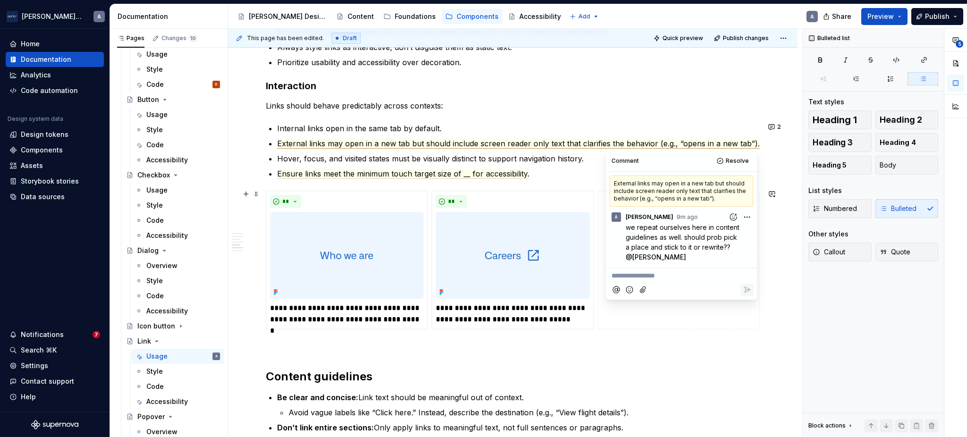
click at [635, 274] on p "**********" at bounding box center [681, 276] width 140 height 10
click at [751, 299] on icon "Reply" at bounding box center [746, 299] width 9 height 9
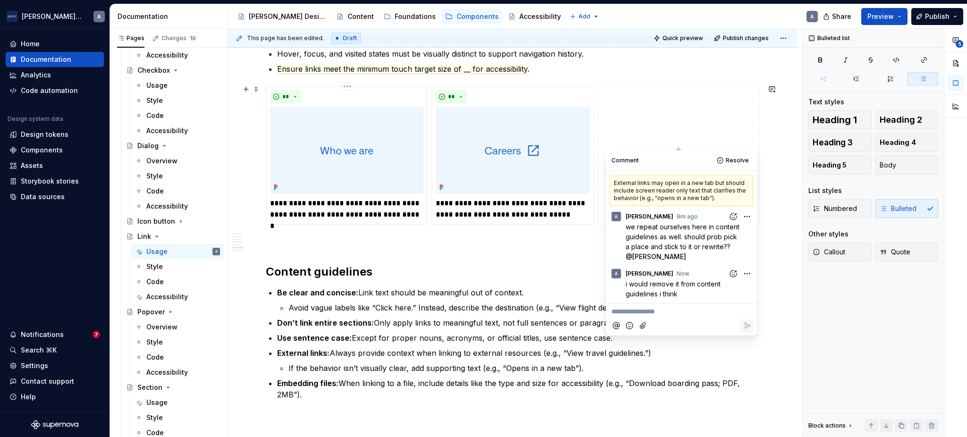
scroll to position [887, 0]
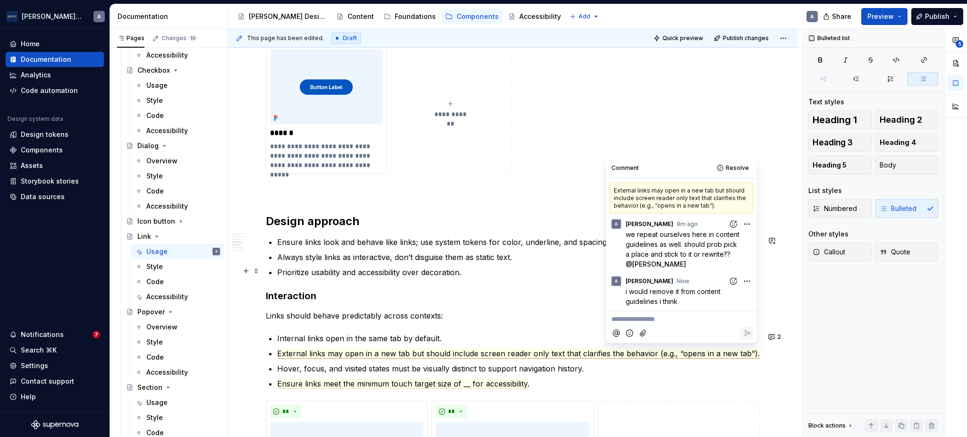
click at [446, 262] on ul "Ensure links look and behave like links; use system tokens for color, underline…" at bounding box center [518, 257] width 482 height 42
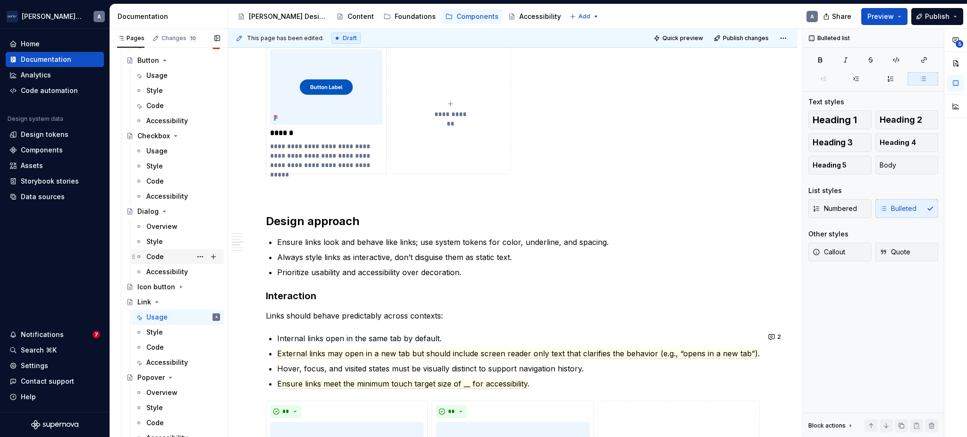
scroll to position [127, 0]
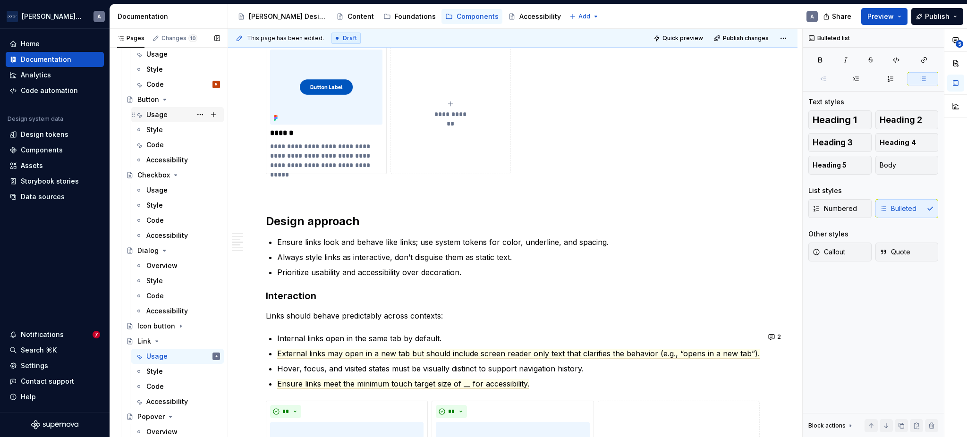
click at [168, 115] on div "Usage" at bounding box center [183, 114] width 74 height 13
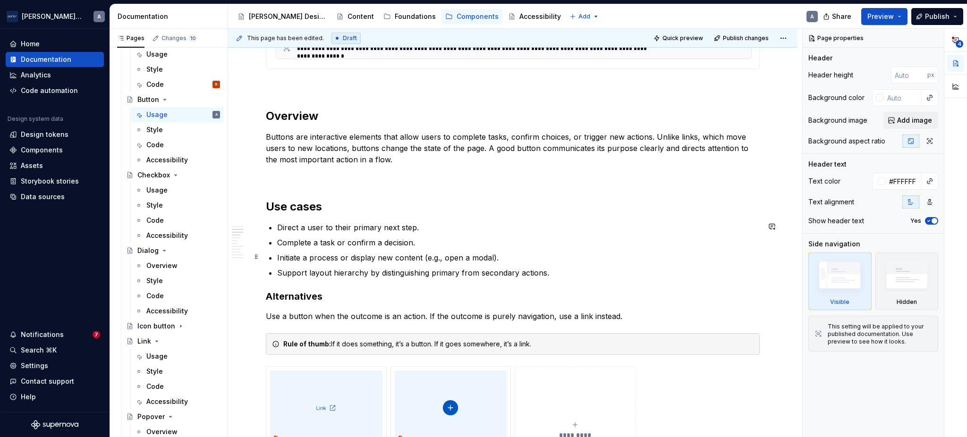
scroll to position [524, 0]
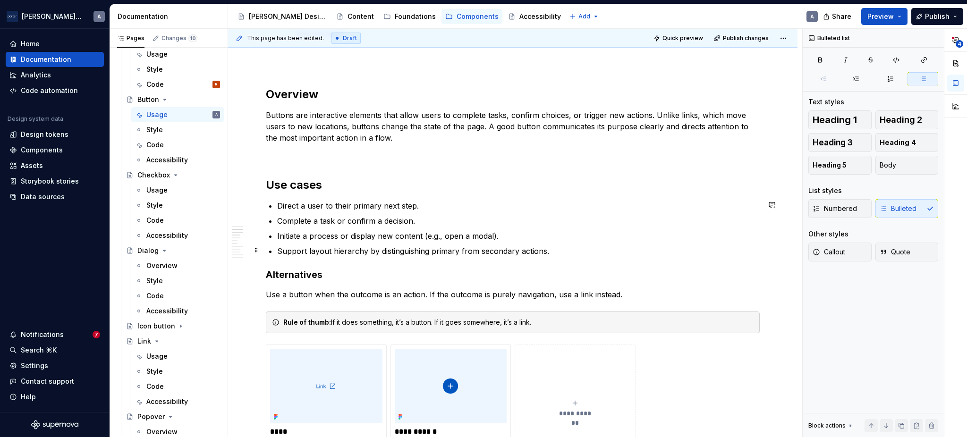
click at [588, 250] on p "Support layout hierarchy by distinguishing primary from secondary actions." at bounding box center [518, 250] width 482 height 11
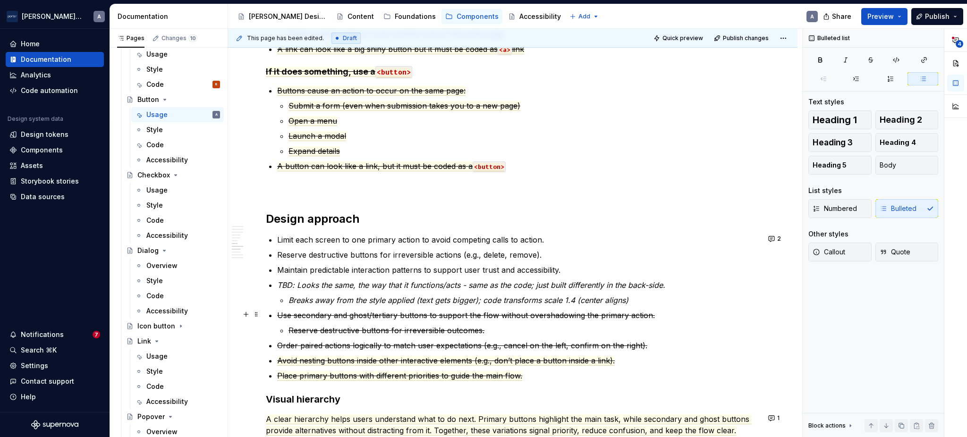
scroll to position [1048, 0]
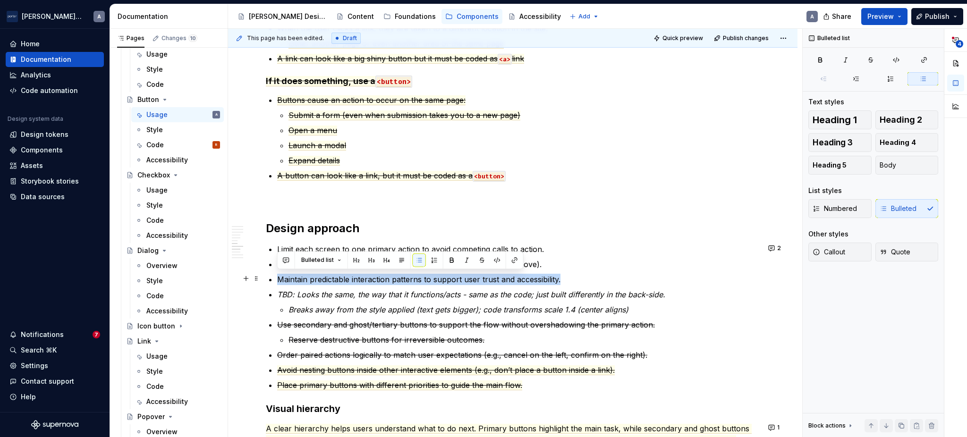
drag, startPoint x: 573, startPoint y: 277, endPoint x: 237, endPoint y: 276, distance: 336.1
click at [237, 276] on div "**********" at bounding box center [512, 94] width 569 height 1959
click at [483, 262] on button "button" at bounding box center [481, 259] width 13 height 13
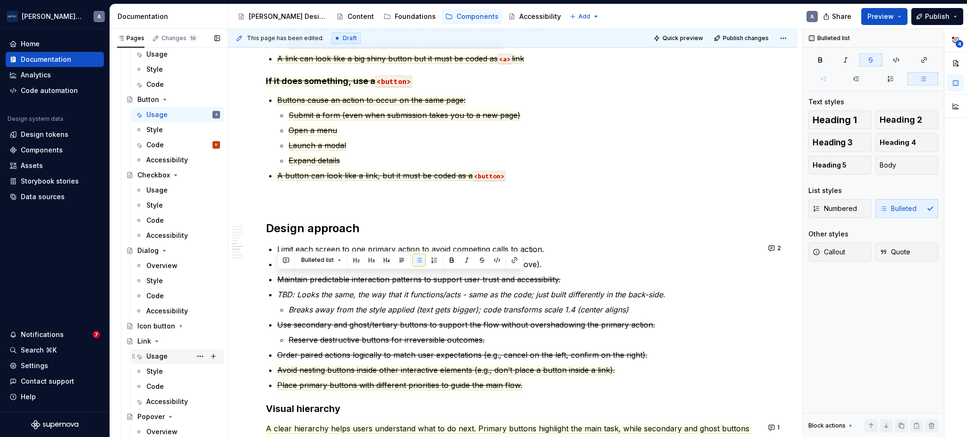
click at [161, 356] on div "Usage" at bounding box center [156, 356] width 21 height 9
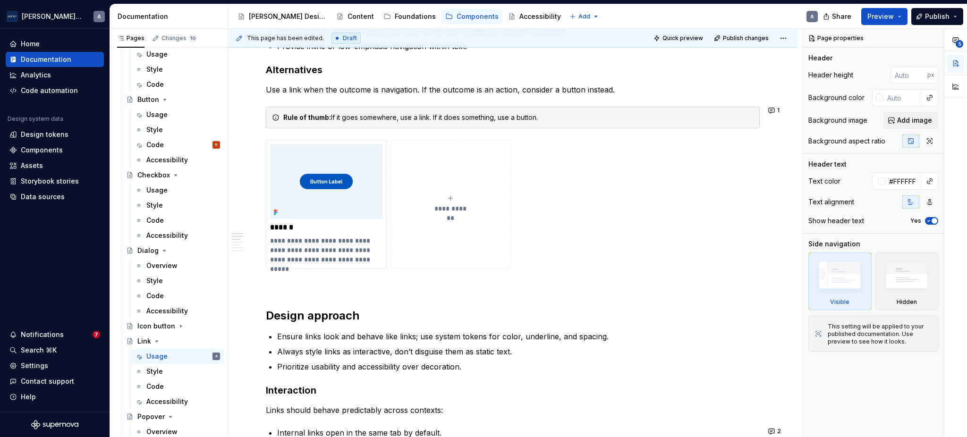
scroll to position [839, 0]
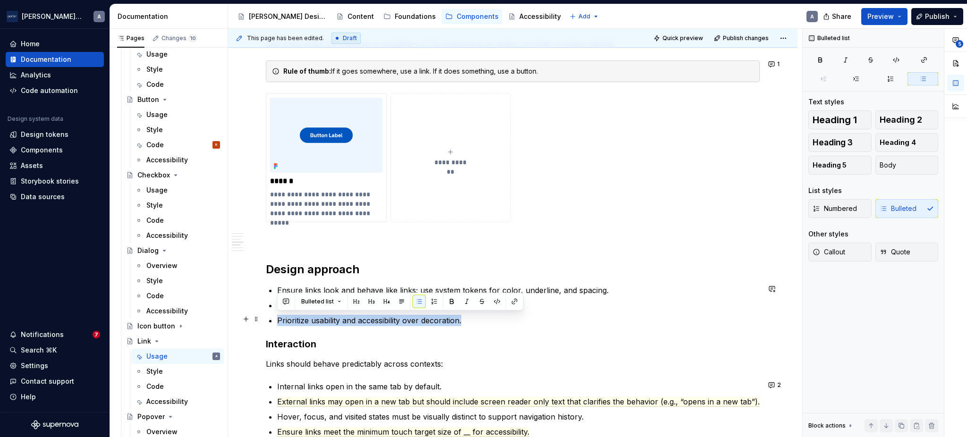
drag, startPoint x: 492, startPoint y: 319, endPoint x: 261, endPoint y: 323, distance: 231.3
click at [261, 323] on div "**********" at bounding box center [512, 174] width 569 height 1677
click at [486, 302] on button "button" at bounding box center [481, 301] width 13 height 13
click at [164, 110] on div "Usage" at bounding box center [156, 114] width 21 height 9
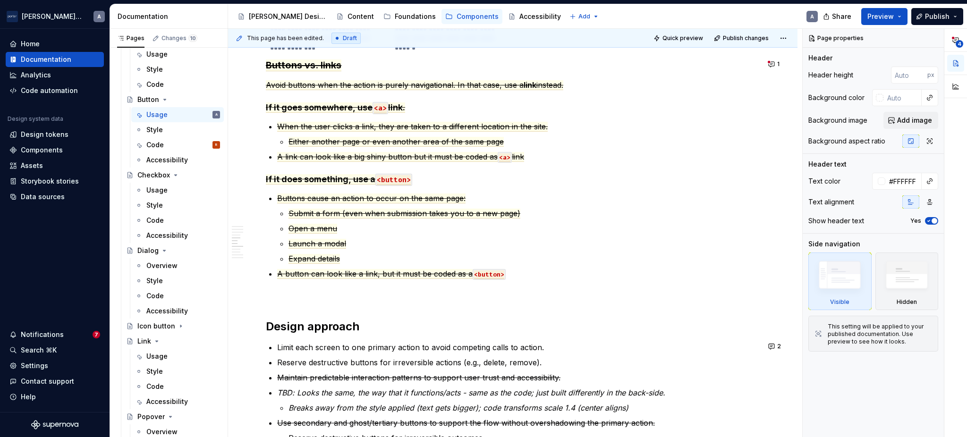
scroll to position [944, 0]
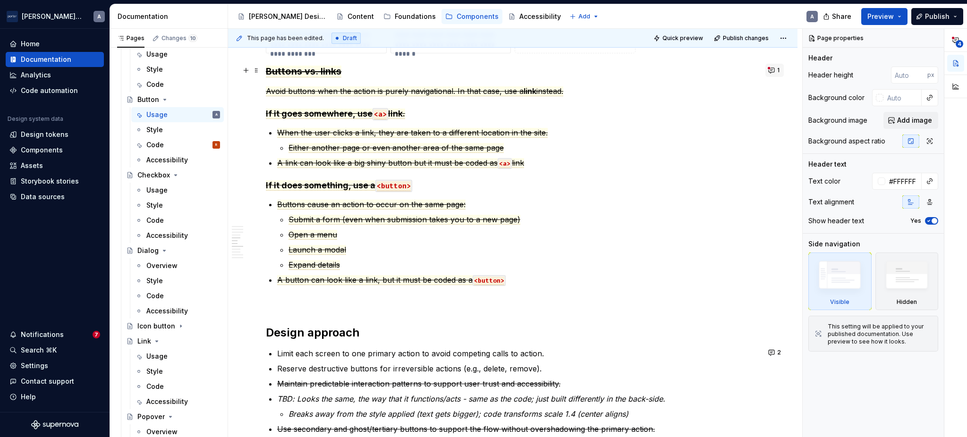
click at [767, 68] on button "1" at bounding box center [774, 70] width 18 height 13
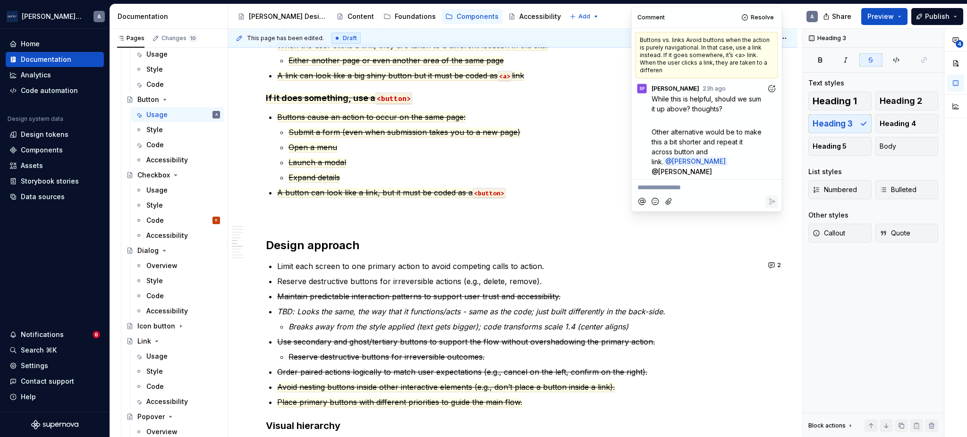
scroll to position [1048, 0]
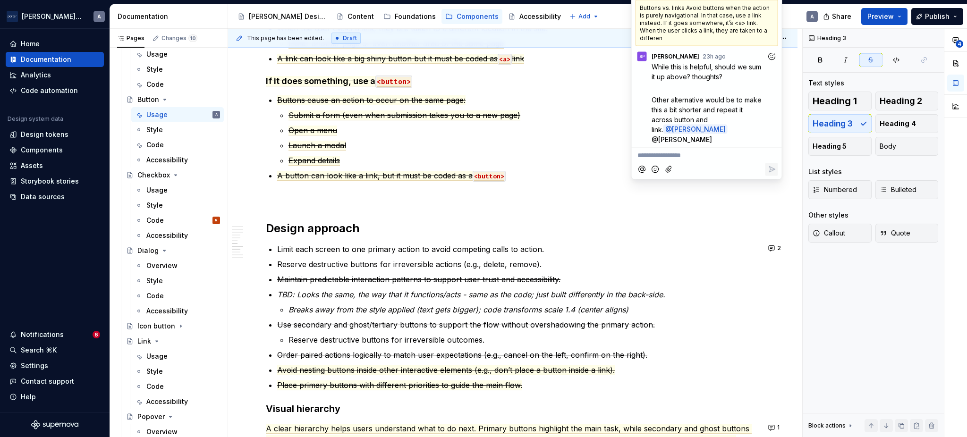
click at [770, 51] on icon "Add reaction" at bounding box center [771, 55] width 9 height 9
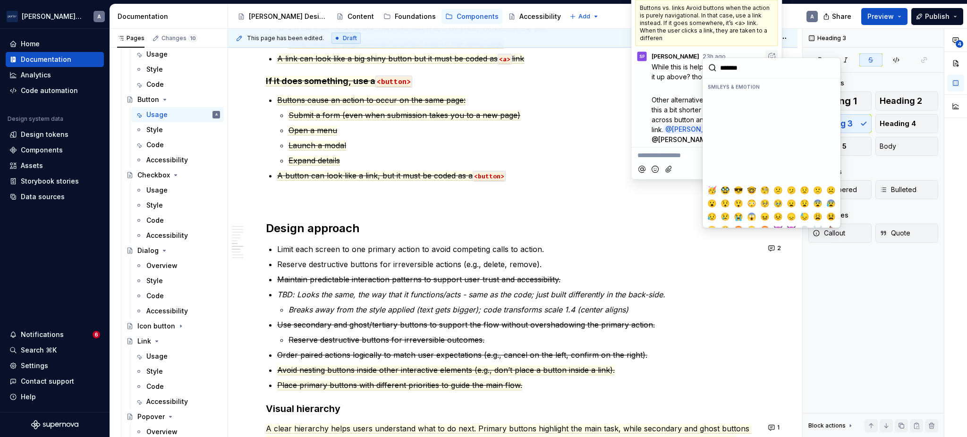
scroll to position [210, 0]
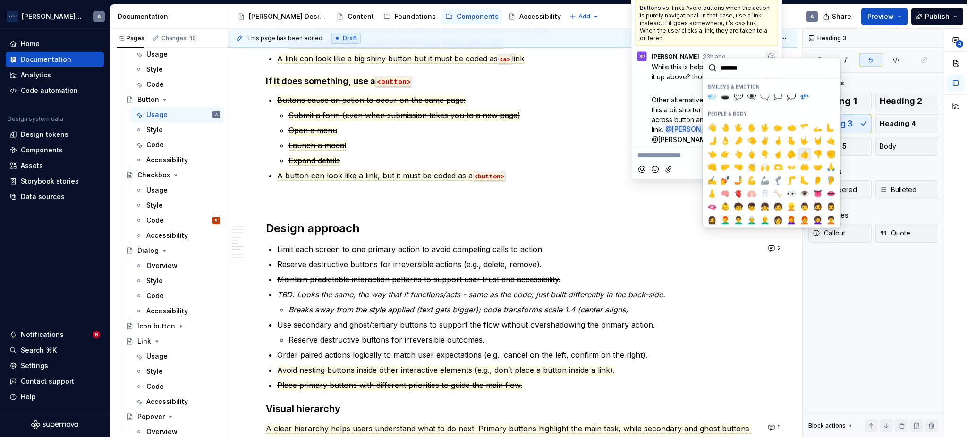
click at [801, 152] on span "👍️" at bounding box center [805, 153] width 8 height 9
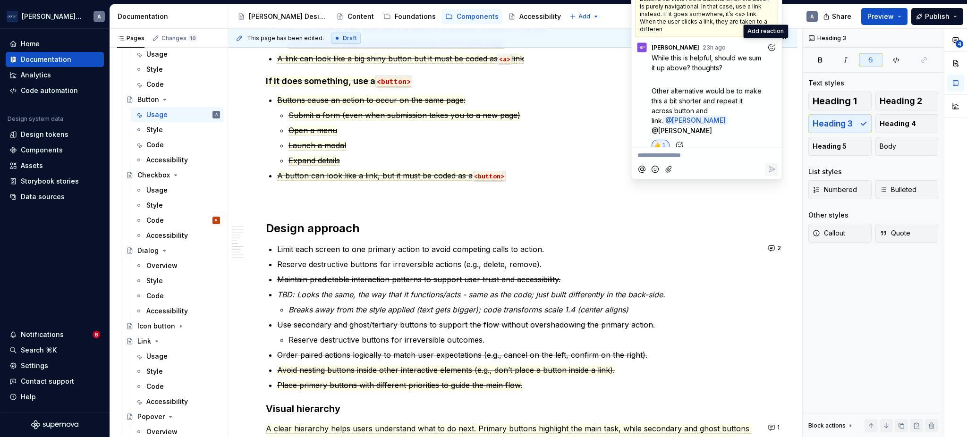
click at [626, 174] on p "A button can look like a link, but it must be coded as a <button>" at bounding box center [518, 175] width 482 height 11
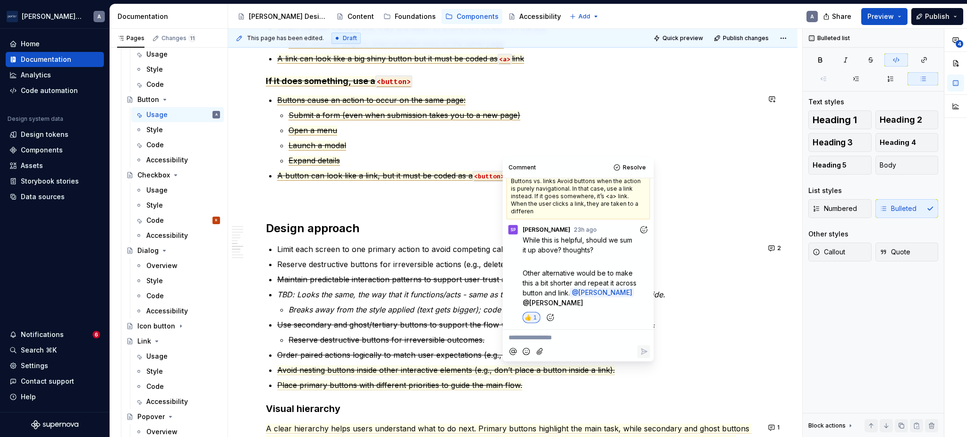
scroll to position [1154, 0]
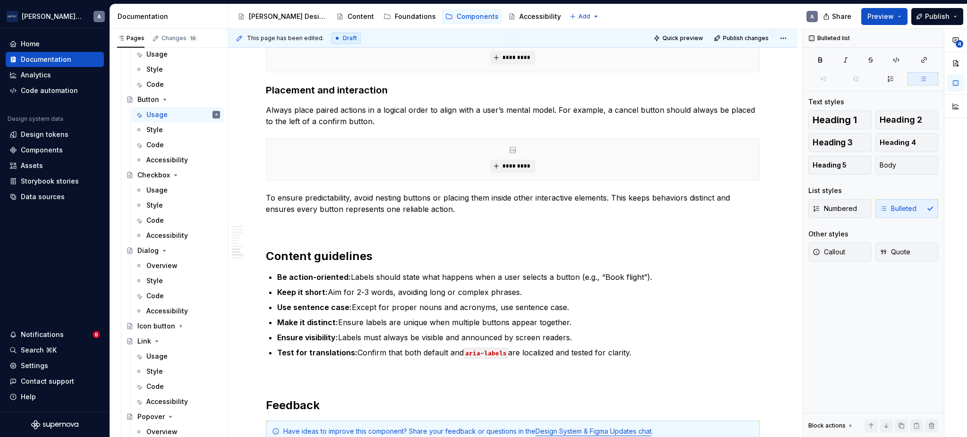
scroll to position [1684, 0]
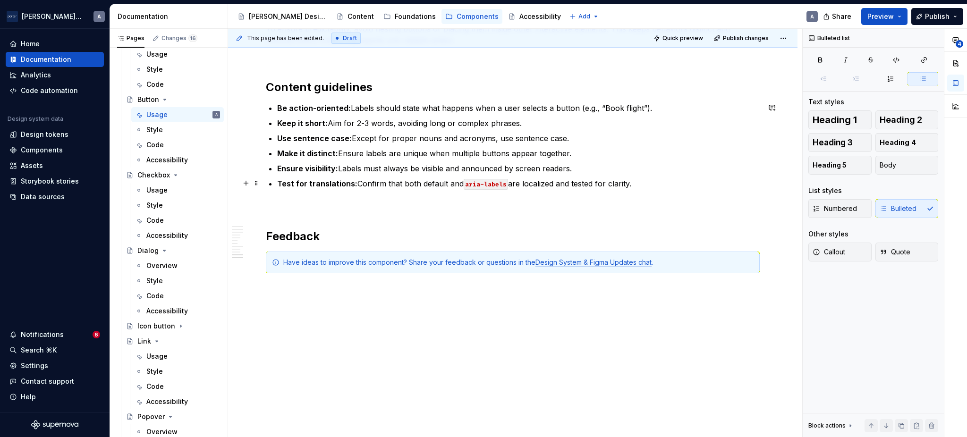
click at [504, 181] on code "aria-labels" at bounding box center [486, 184] width 44 height 11
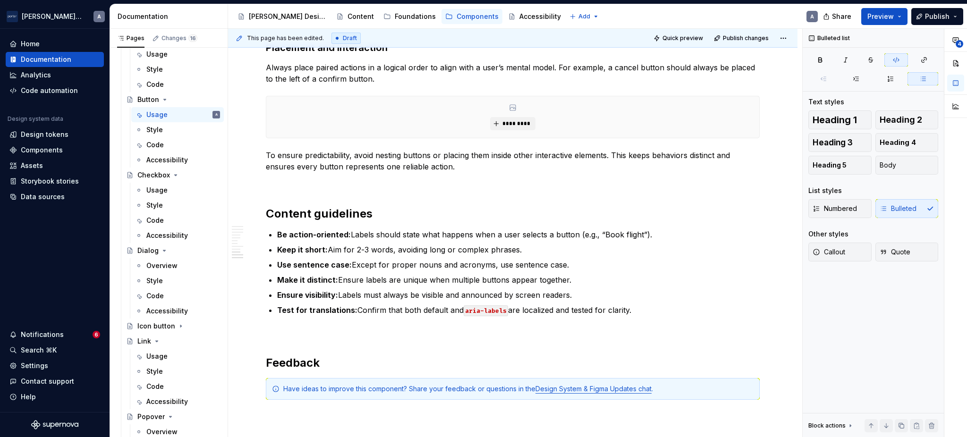
scroll to position [1579, 0]
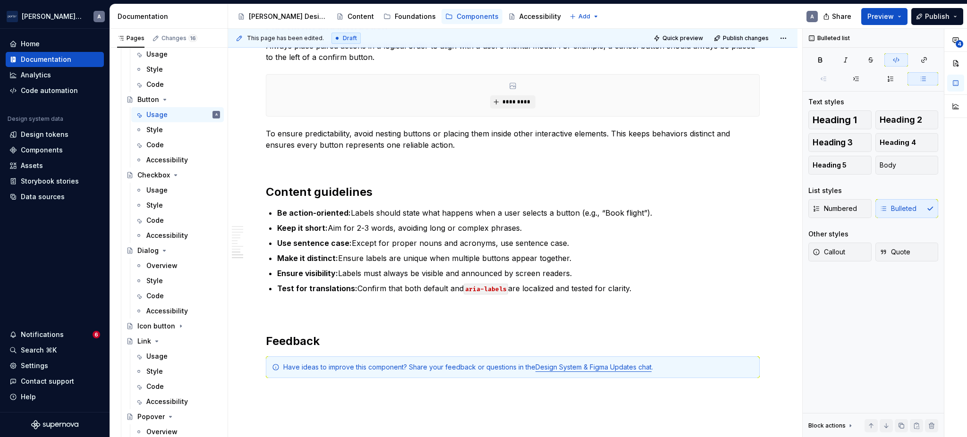
type textarea "*"
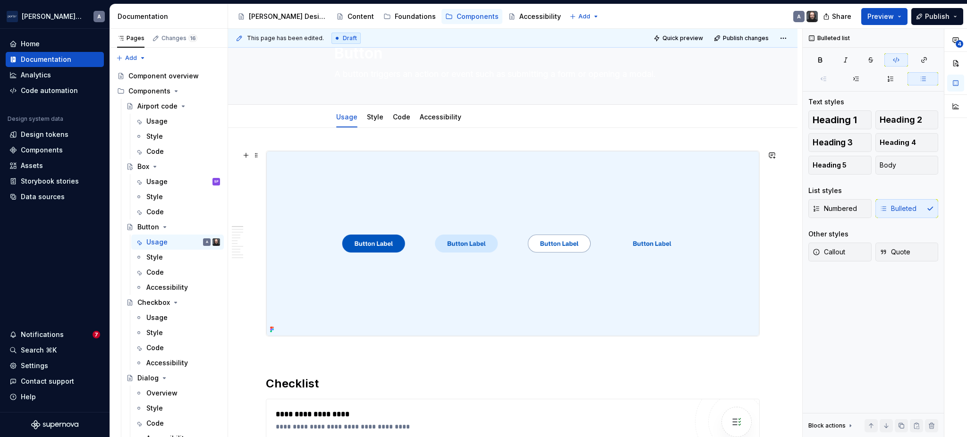
scroll to position [0, 0]
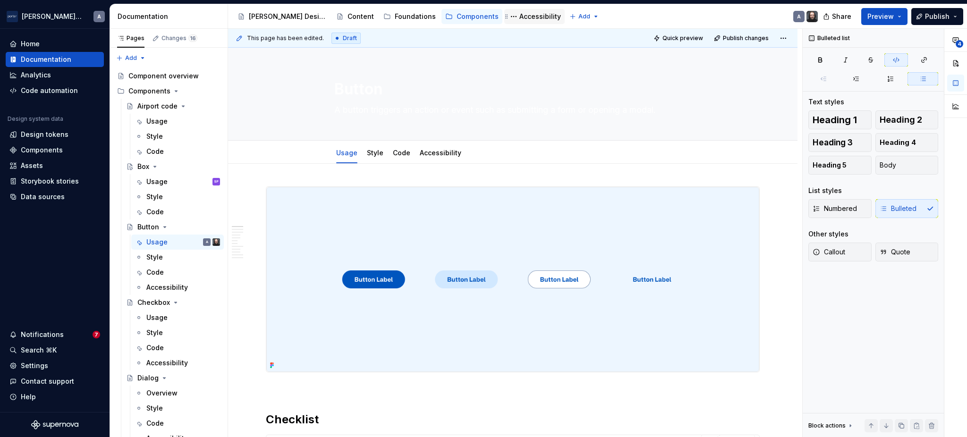
click at [519, 12] on div "Accessibility" at bounding box center [540, 16] width 42 height 9
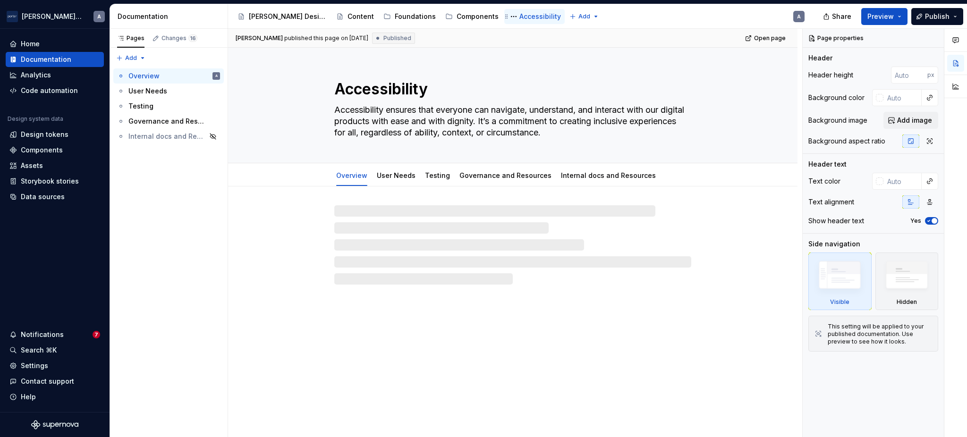
click at [519, 17] on div "Accessibility" at bounding box center [540, 16] width 42 height 9
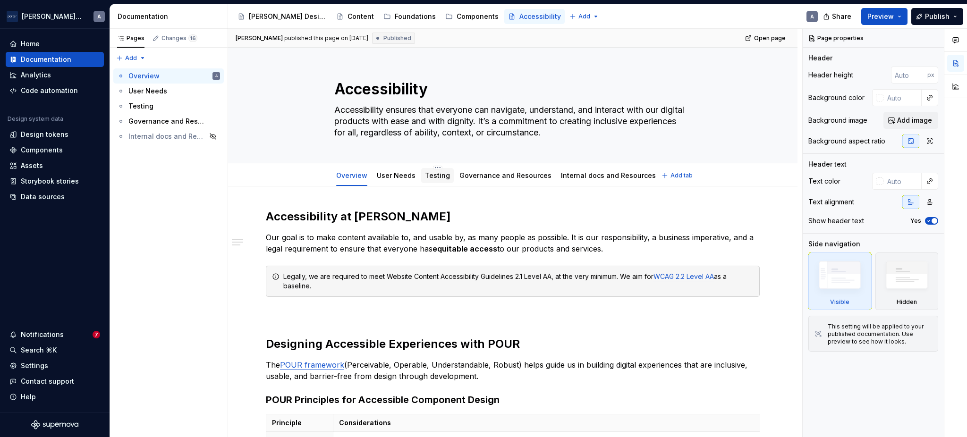
click at [425, 175] on link "Testing" at bounding box center [437, 175] width 25 height 8
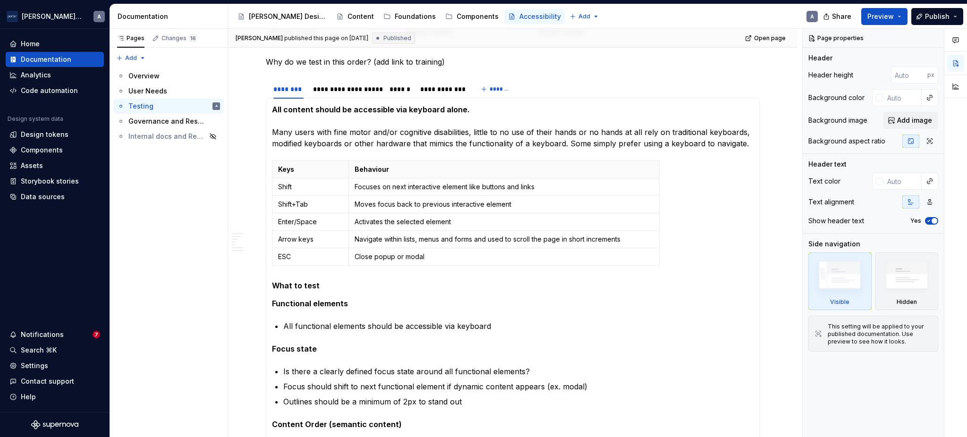
scroll to position [419, 0]
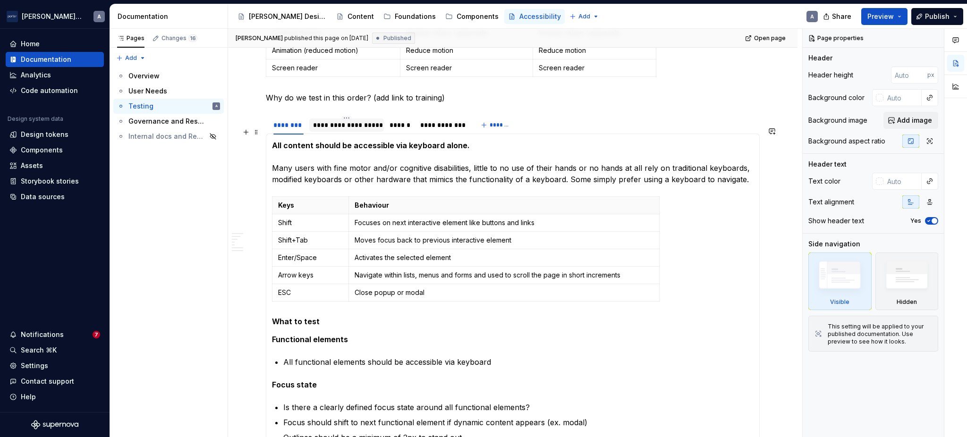
click at [348, 130] on div "**********" at bounding box center [346, 124] width 67 height 9
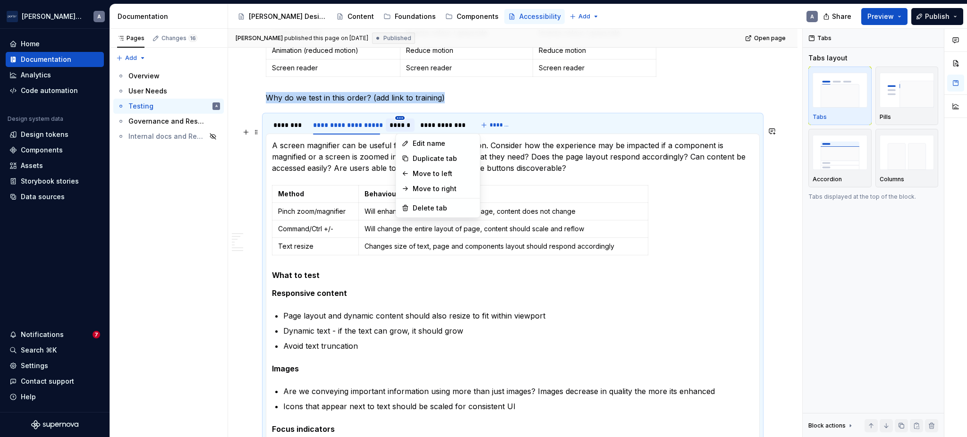
click at [400, 131] on html "[PERSON_NAME] Airlines A Home Documentation Analytics Code automation Design sy…" at bounding box center [483, 218] width 967 height 437
click at [287, 131] on html "[PERSON_NAME] Airlines A Home Documentation Analytics Code automation Design sy…" at bounding box center [483, 218] width 967 height 437
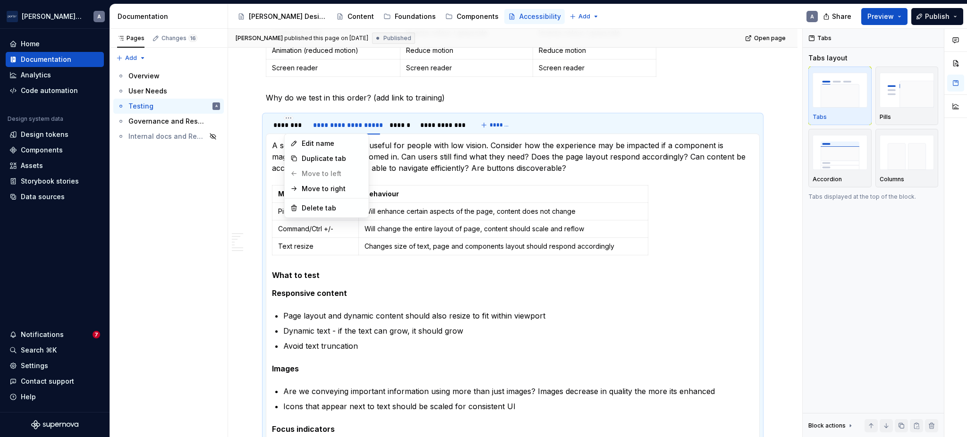
click at [287, 131] on html "[PERSON_NAME] Airlines A Home Documentation Analytics Code automation Design sy…" at bounding box center [483, 218] width 967 height 437
click at [278, 136] on html "[PERSON_NAME] Airlines A Home Documentation Analytics Code automation Design sy…" at bounding box center [483, 218] width 967 height 437
click at [907, 153] on img "button" at bounding box center [906, 152] width 55 height 34
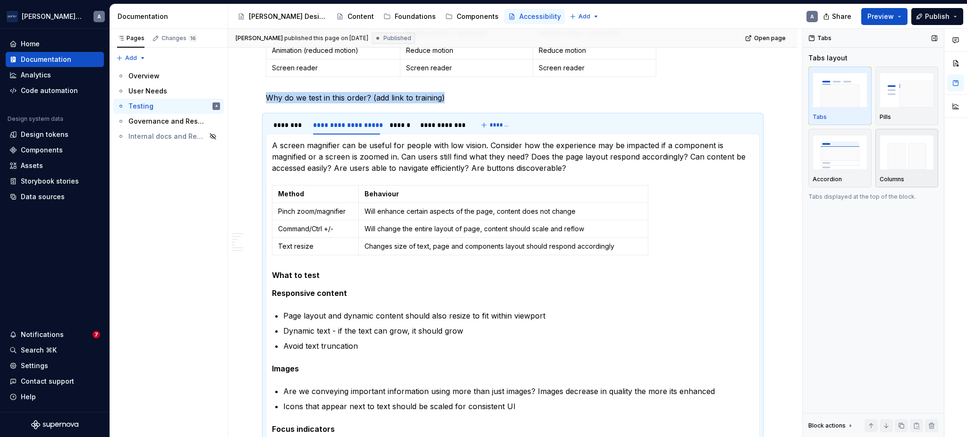
scroll to position [502, 0]
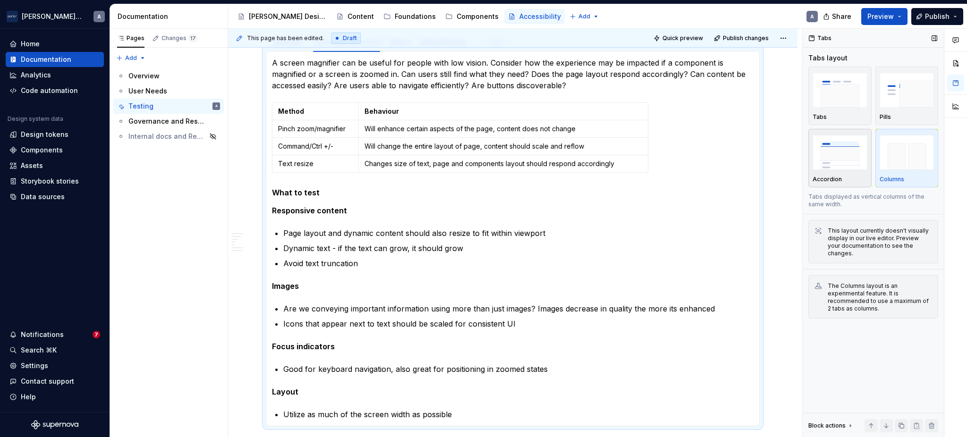
click at [865, 165] on img "button" at bounding box center [839, 152] width 55 height 34
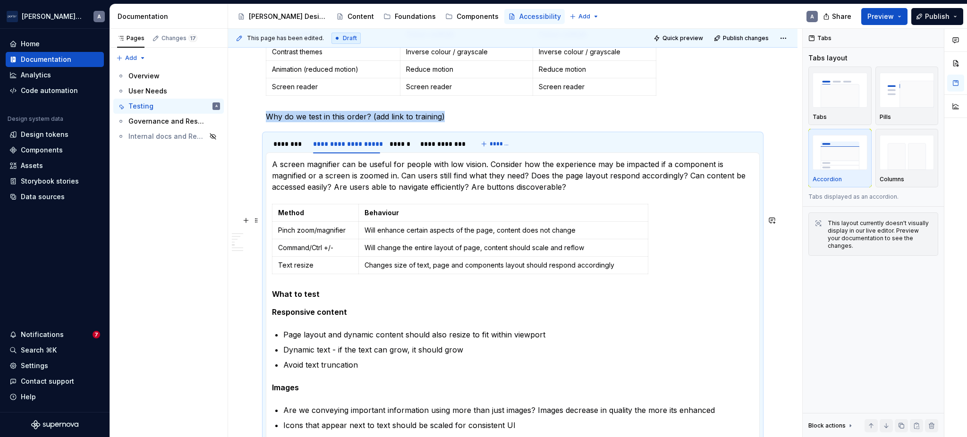
scroll to position [397, 0]
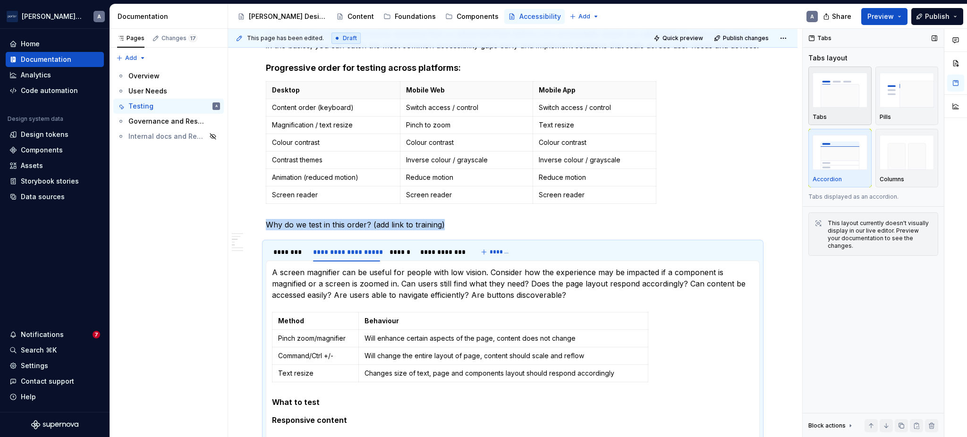
click at [844, 103] on img "button" at bounding box center [839, 90] width 55 height 34
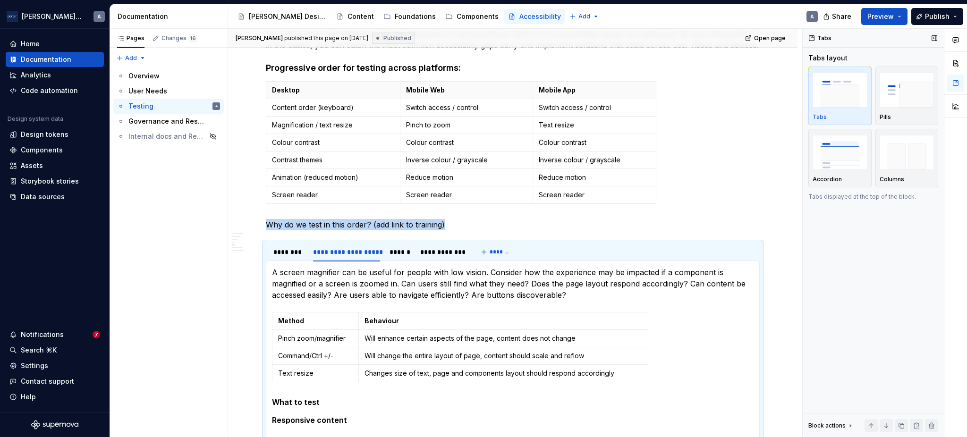
scroll to position [502, 0]
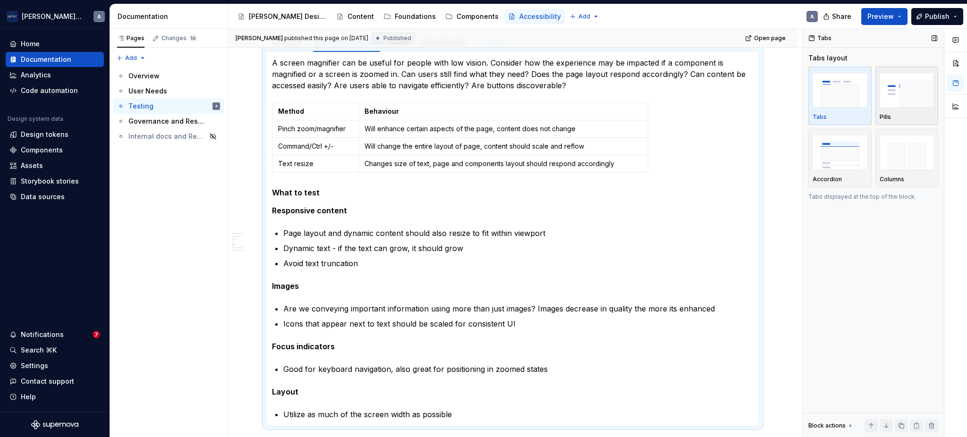
click at [887, 87] on img "button" at bounding box center [906, 90] width 55 height 34
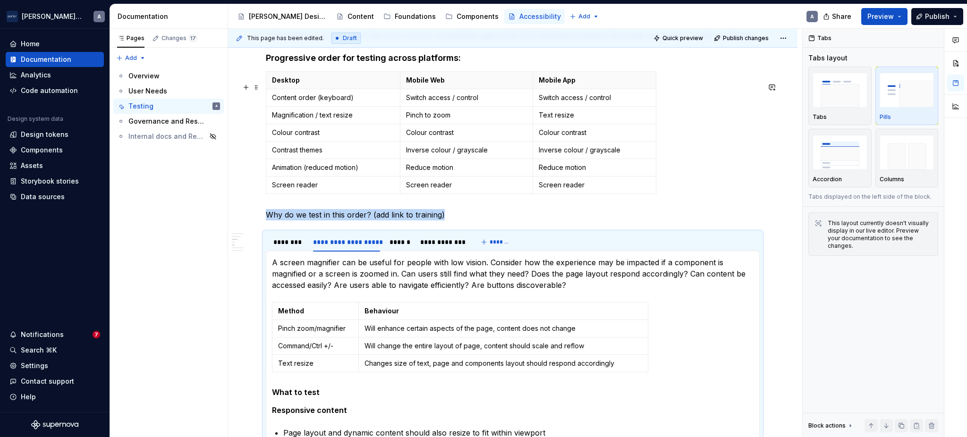
scroll to position [292, 0]
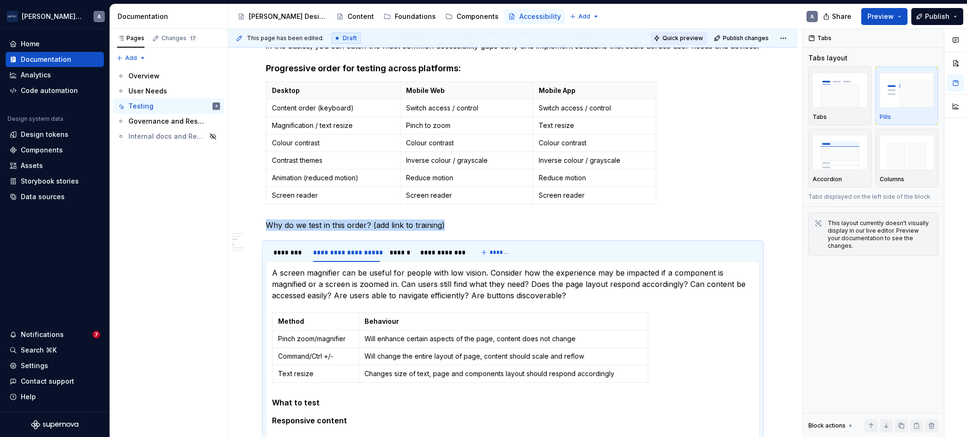
click at [686, 40] on span "Quick preview" at bounding box center [682, 38] width 41 height 8
click at [665, 43] on button "Quick preview" at bounding box center [678, 38] width 57 height 13
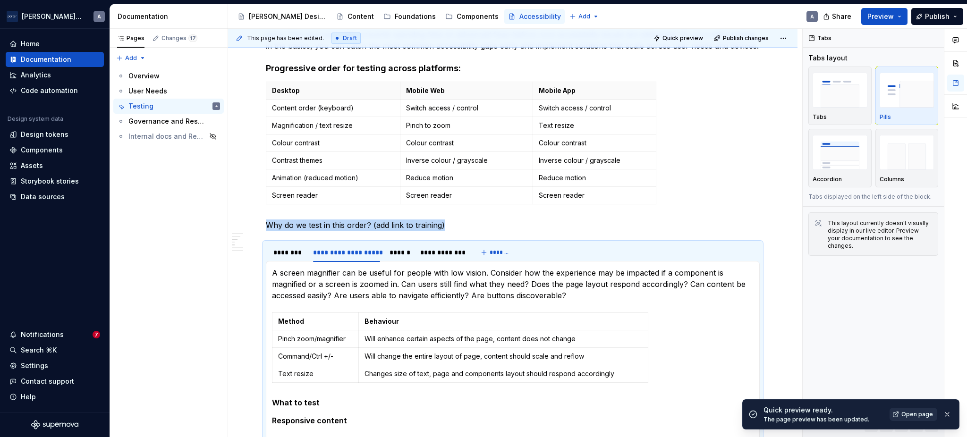
click at [912, 413] on span "Open page" at bounding box center [917, 415] width 32 height 8
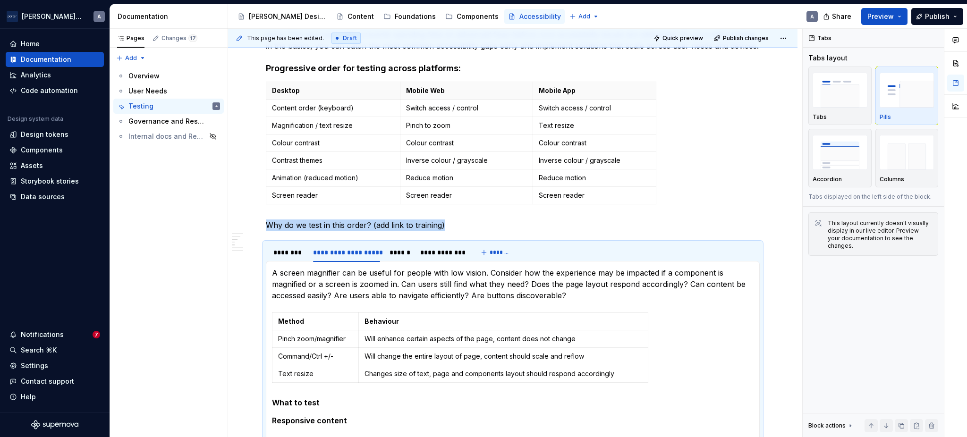
click at [819, 100] on img "button" at bounding box center [839, 90] width 55 height 34
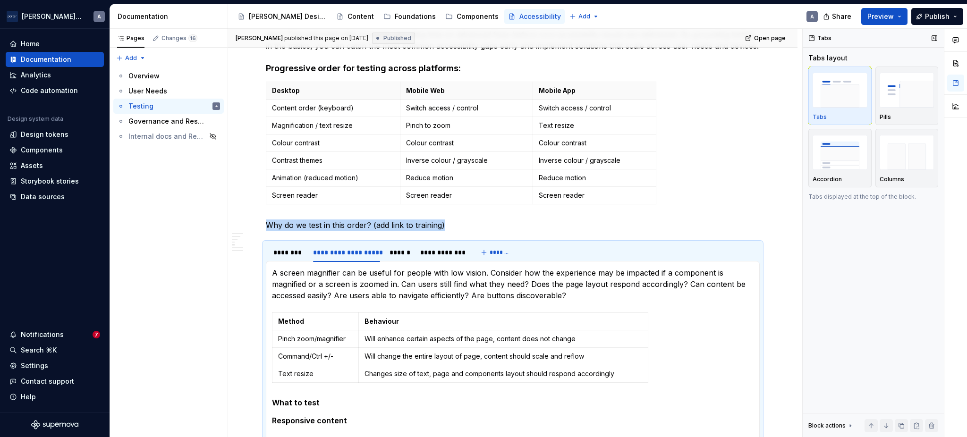
scroll to position [502, 0]
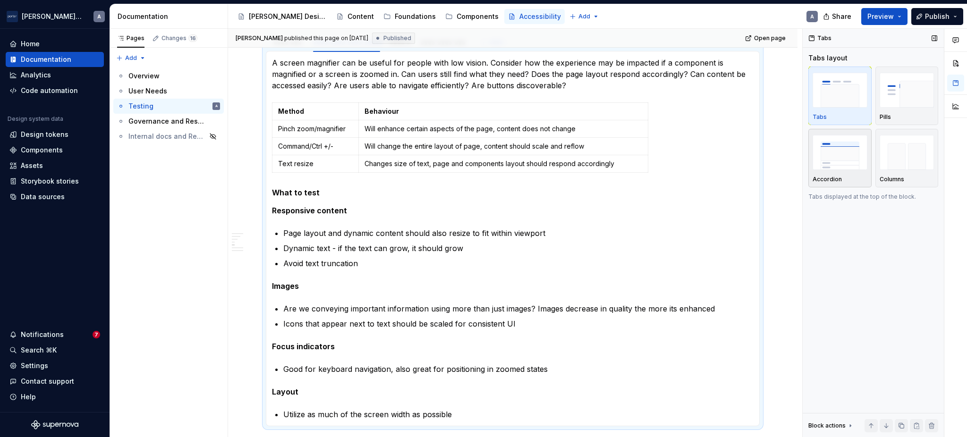
click at [842, 171] on div "button" at bounding box center [839, 152] width 55 height 39
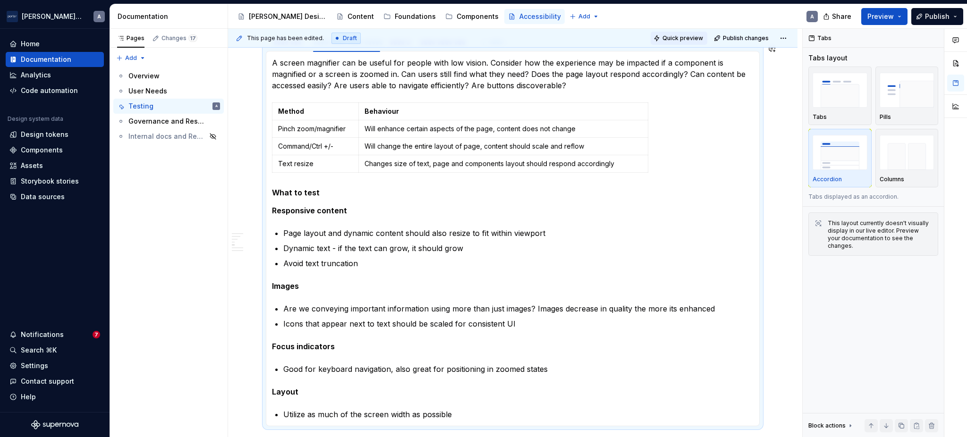
click at [688, 42] on button "Quick preview" at bounding box center [678, 38] width 57 height 13
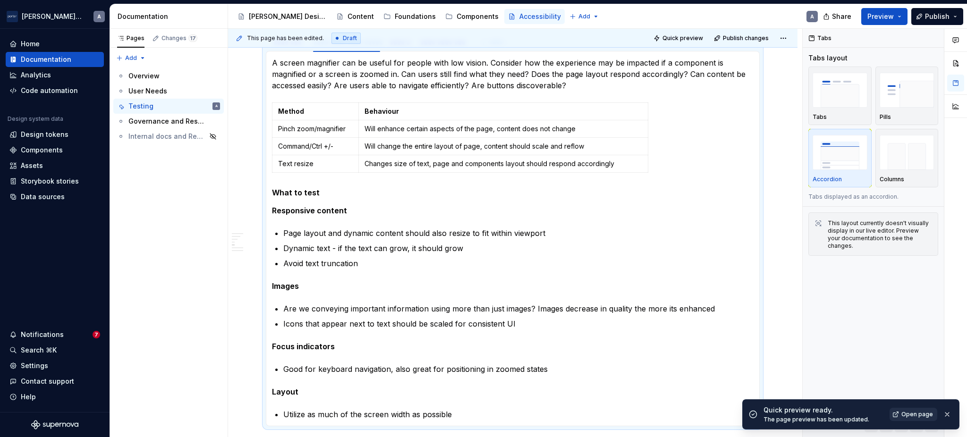
click at [925, 413] on span "Open page" at bounding box center [917, 415] width 32 height 8
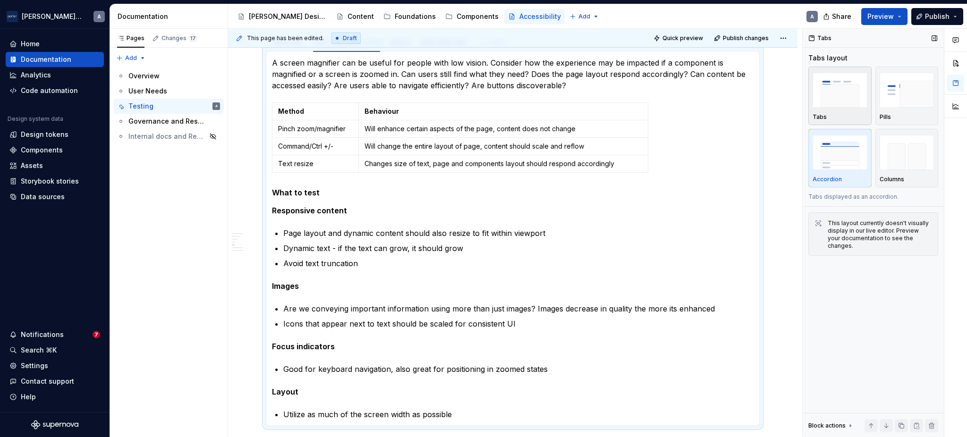
click at [839, 89] on img "button" at bounding box center [839, 90] width 55 height 34
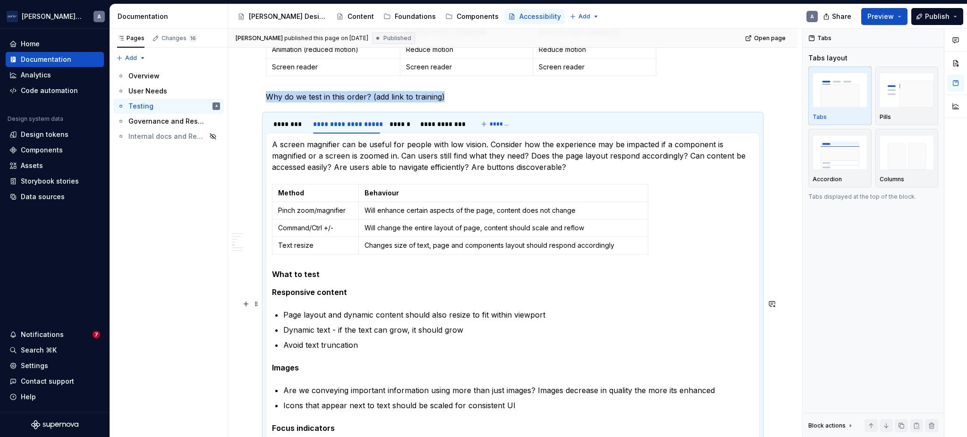
scroll to position [397, 0]
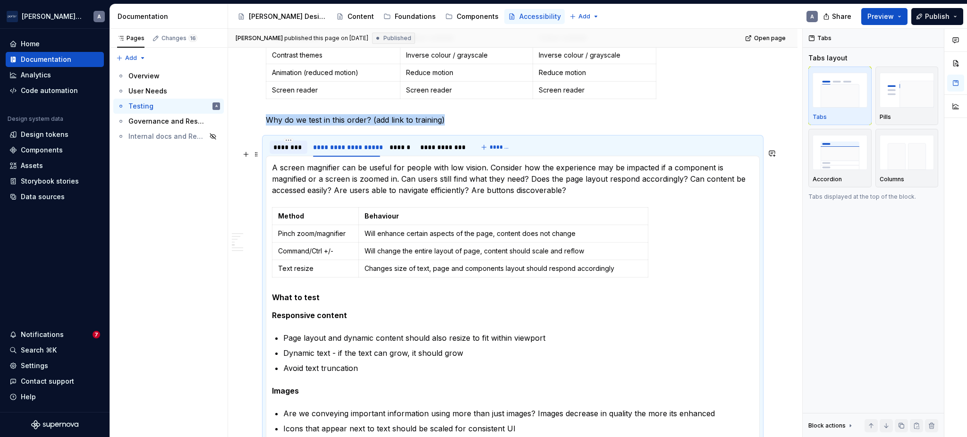
click at [292, 152] on div "********" at bounding box center [288, 147] width 30 height 9
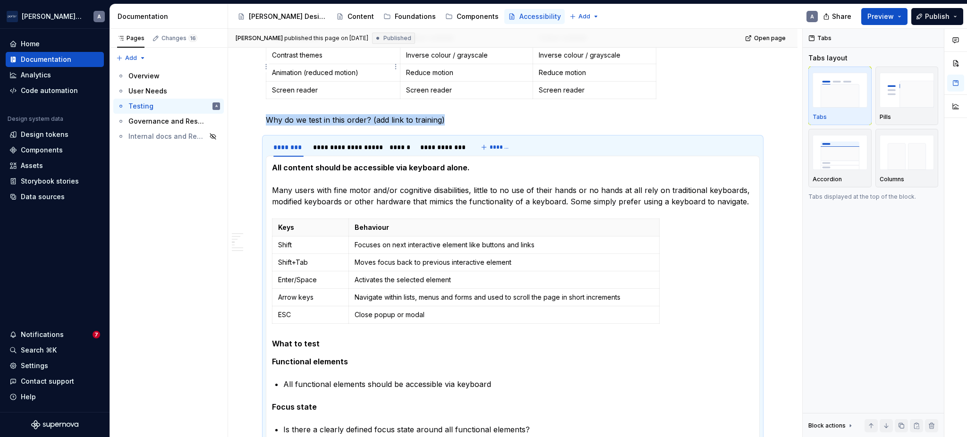
type textarea "*"
